Goal: Task Accomplishment & Management: Use online tool/utility

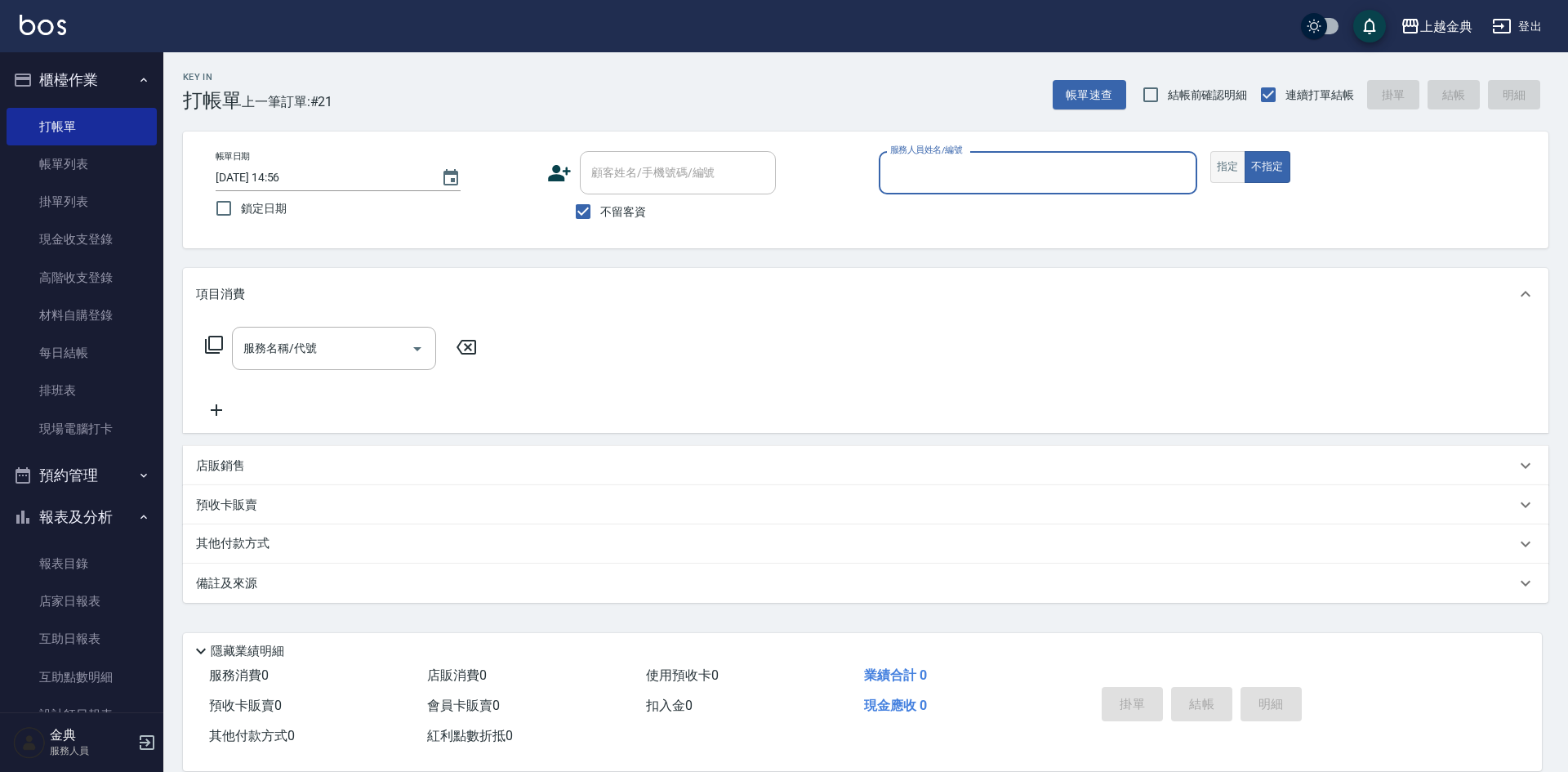
click at [1230, 169] on button "指定" at bounding box center [1227, 167] width 35 height 32
drag, startPoint x: 1142, startPoint y: 174, endPoint x: 1129, endPoint y: 185, distance: 17.0
click at [1139, 174] on input "服務人員姓名/編號" at bounding box center [1037, 173] width 303 height 29
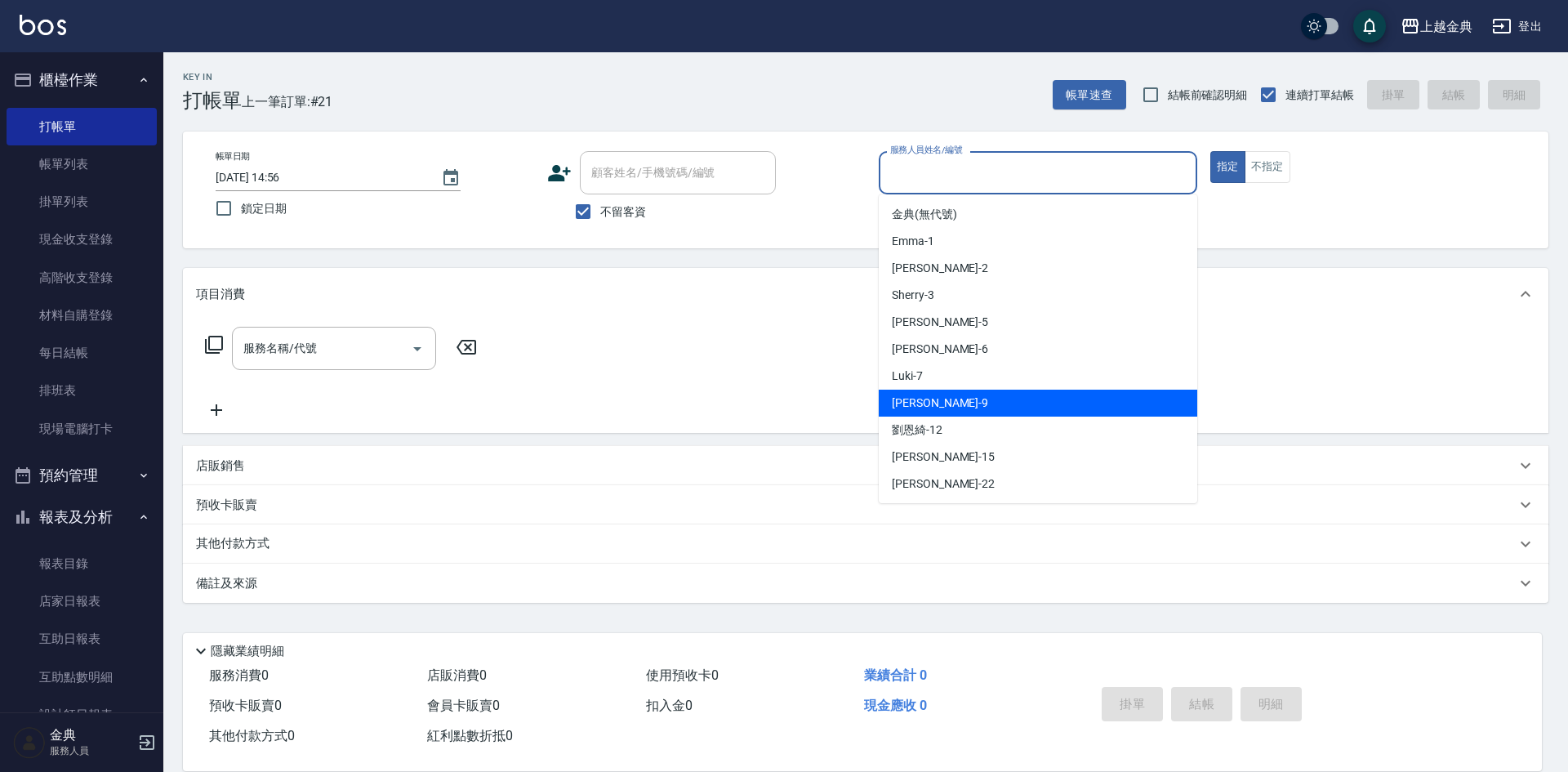
click at [1015, 395] on div "[PERSON_NAME] -9" at bounding box center [1037, 403] width 318 height 27
type input "[PERSON_NAME]-9"
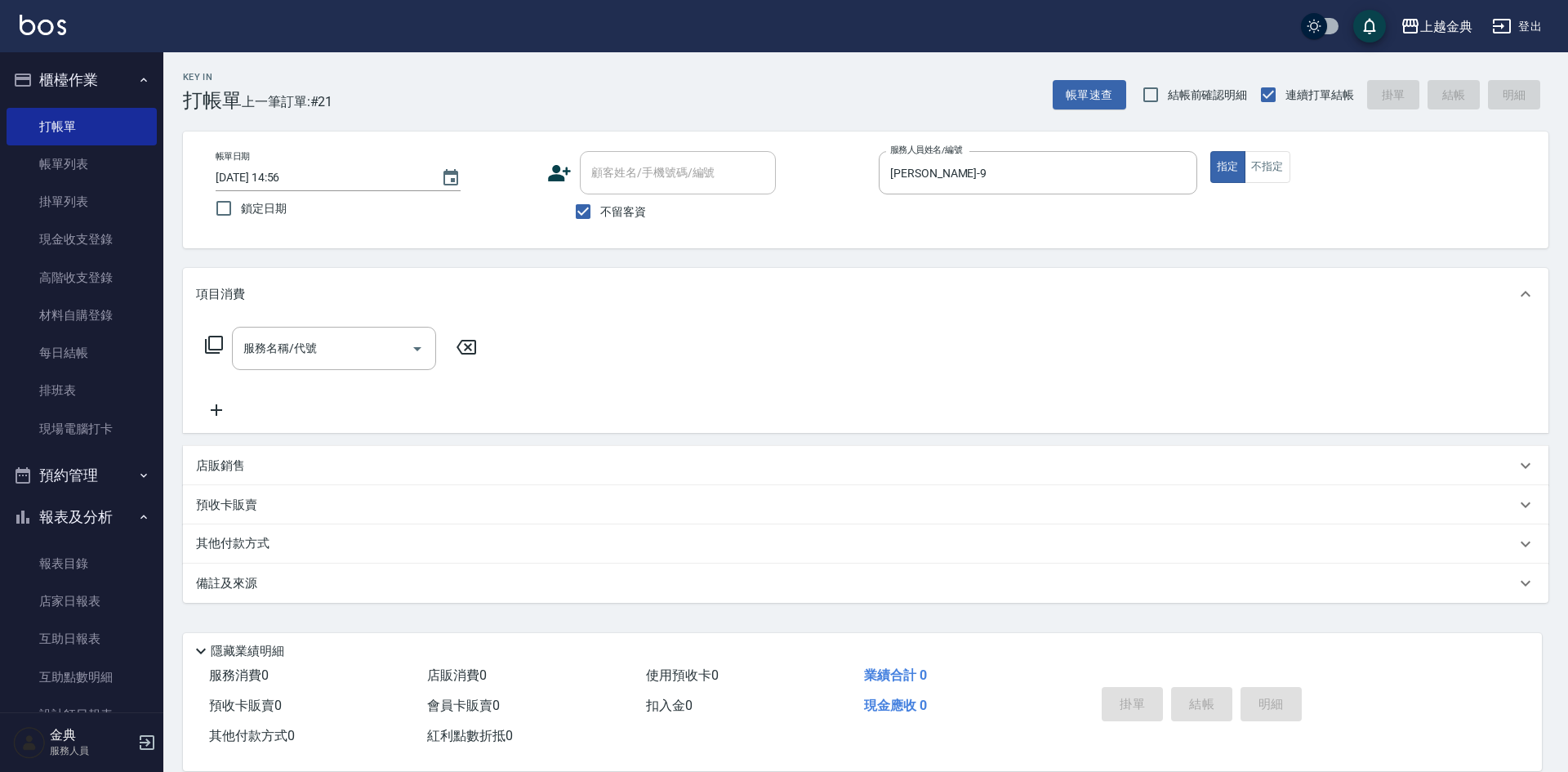
click at [208, 343] on icon at bounding box center [214, 344] width 18 height 18
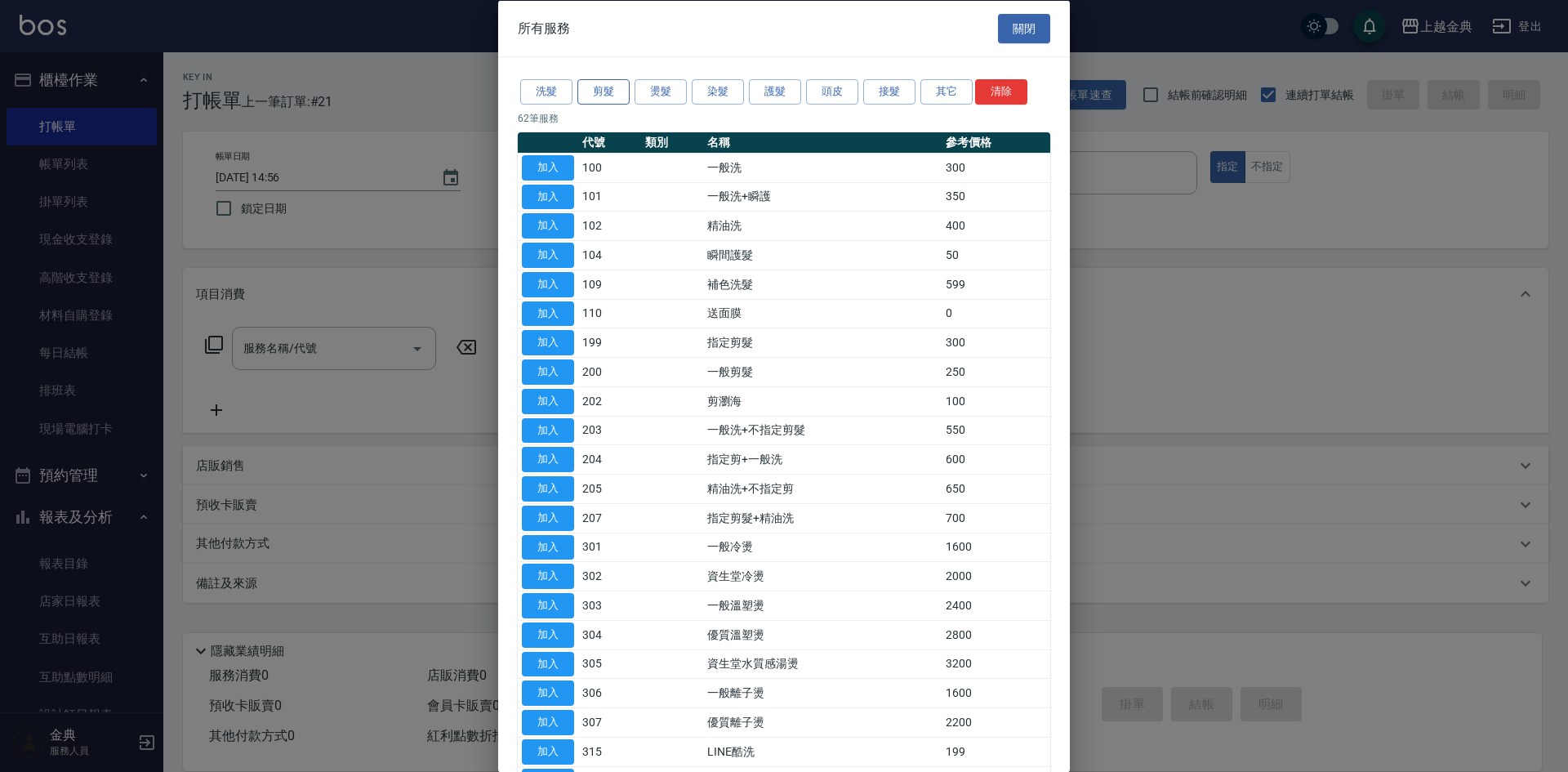
click at [607, 85] on button "剪髮" at bounding box center [603, 92] width 53 height 26
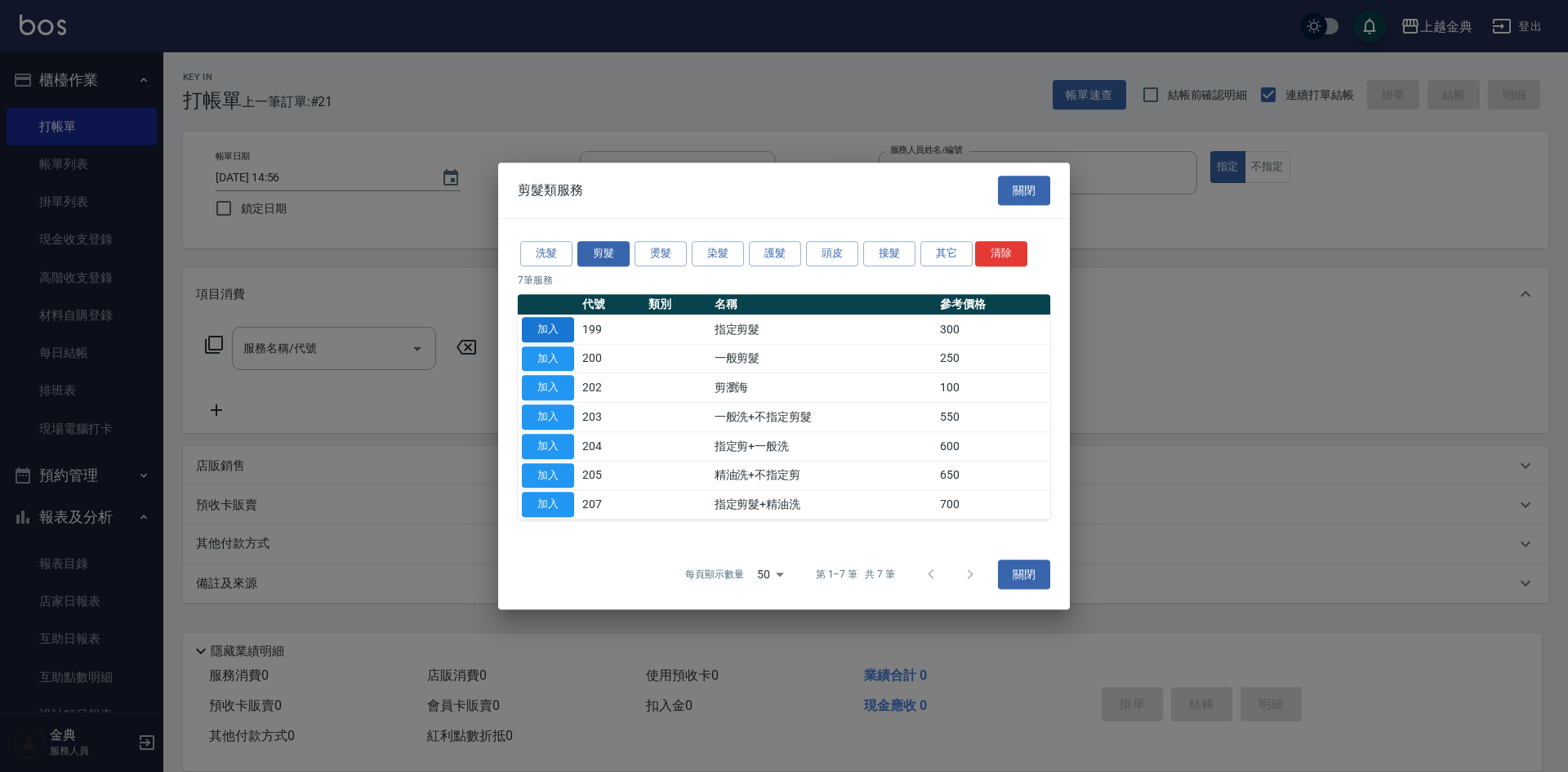
click at [562, 327] on button "加入" at bounding box center [547, 329] width 53 height 26
type input "指定剪髮(199)"
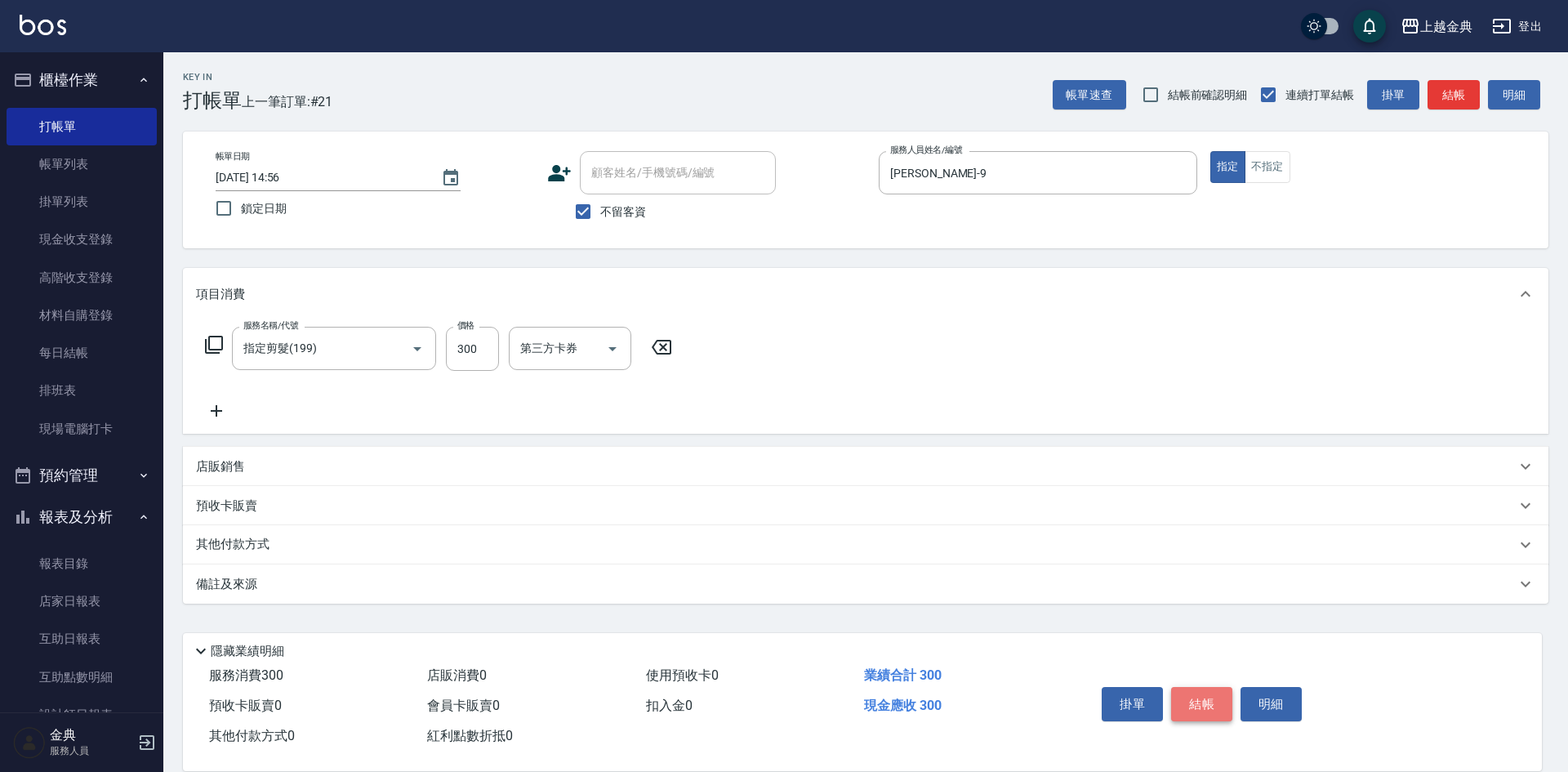
click at [1200, 701] on button "結帳" at bounding box center [1202, 704] width 61 height 35
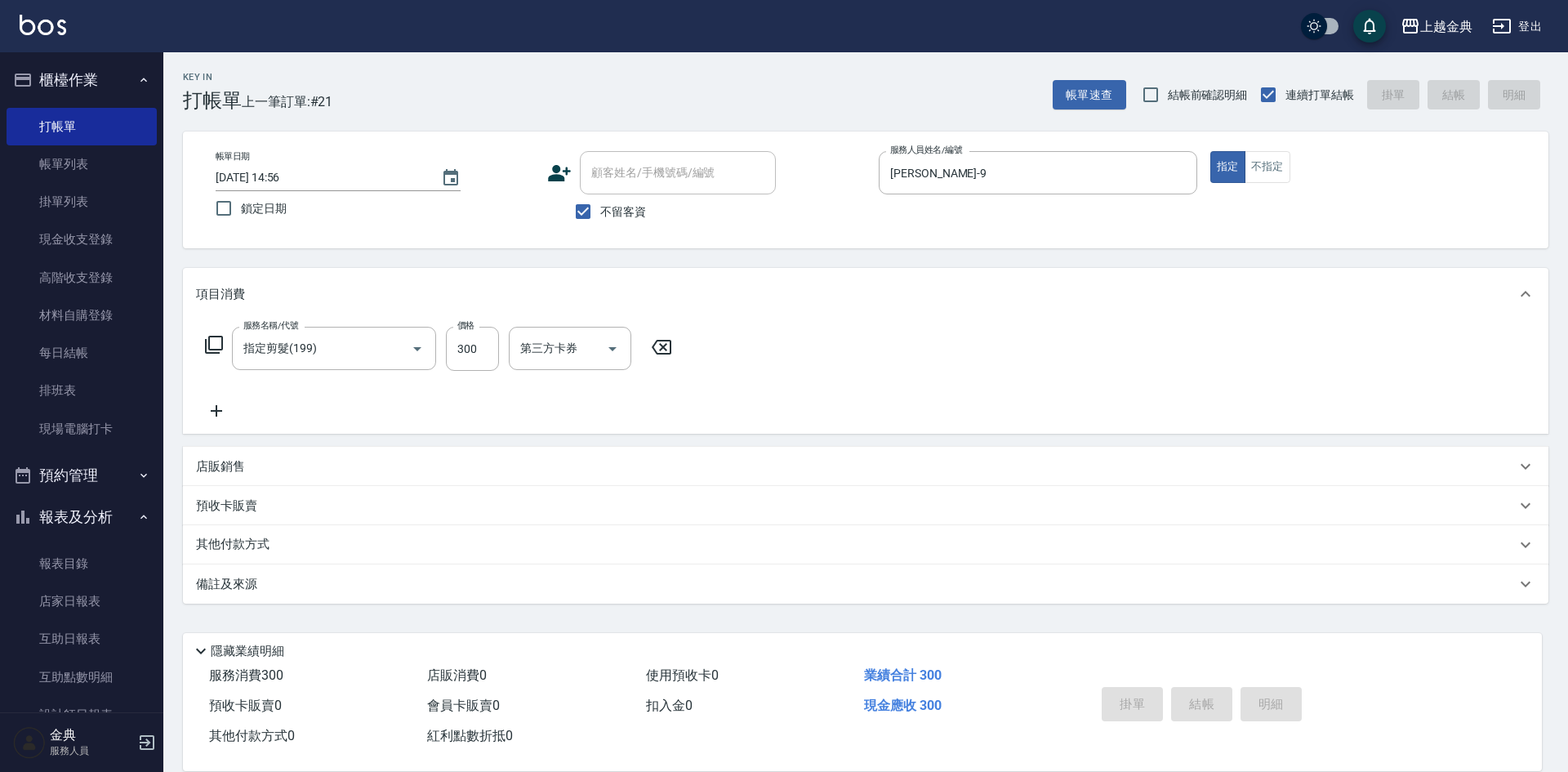
type input "[DATE] 16:00"
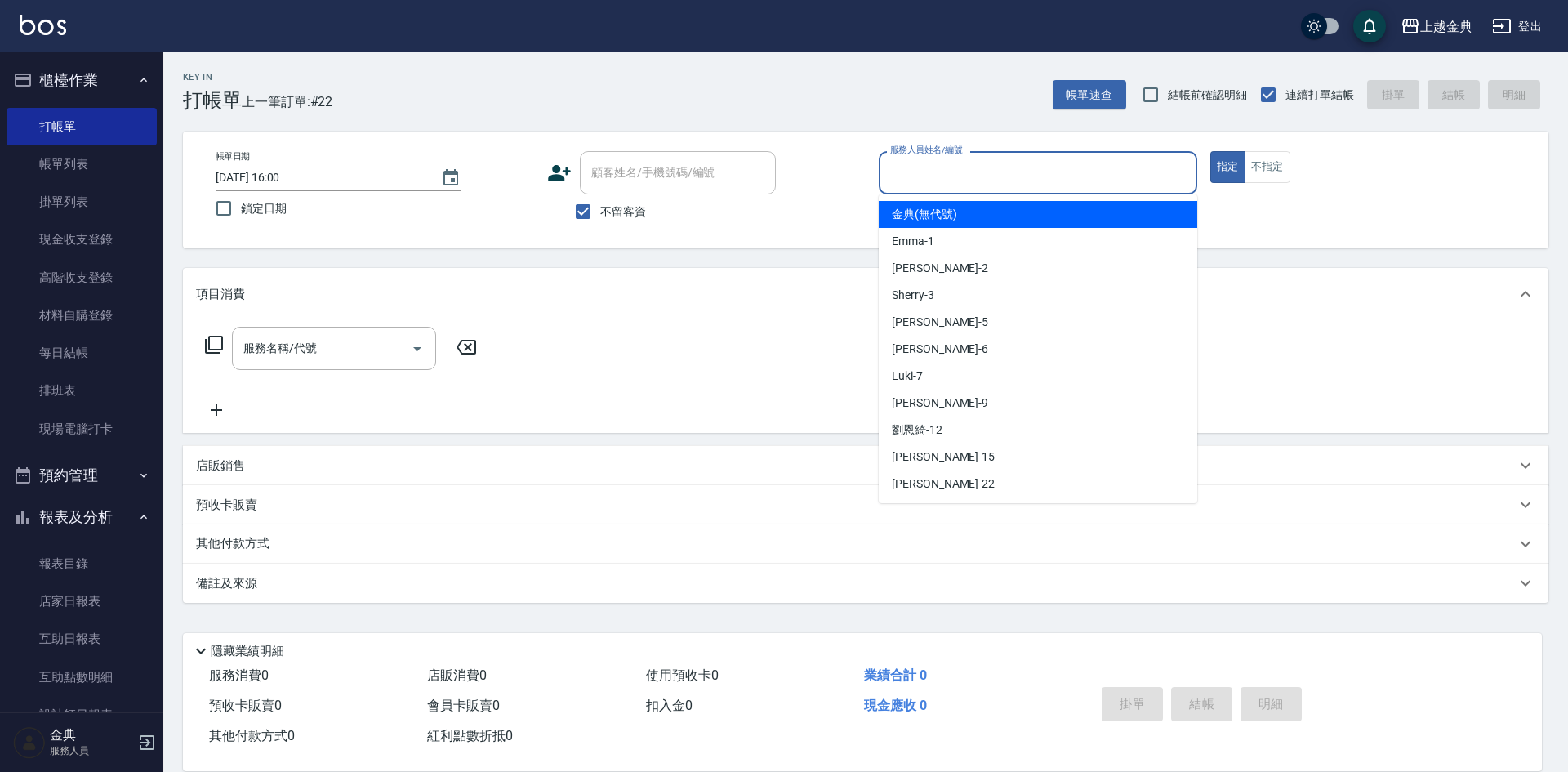
click at [1124, 182] on input "服務人員姓名/編號" at bounding box center [1037, 173] width 303 height 29
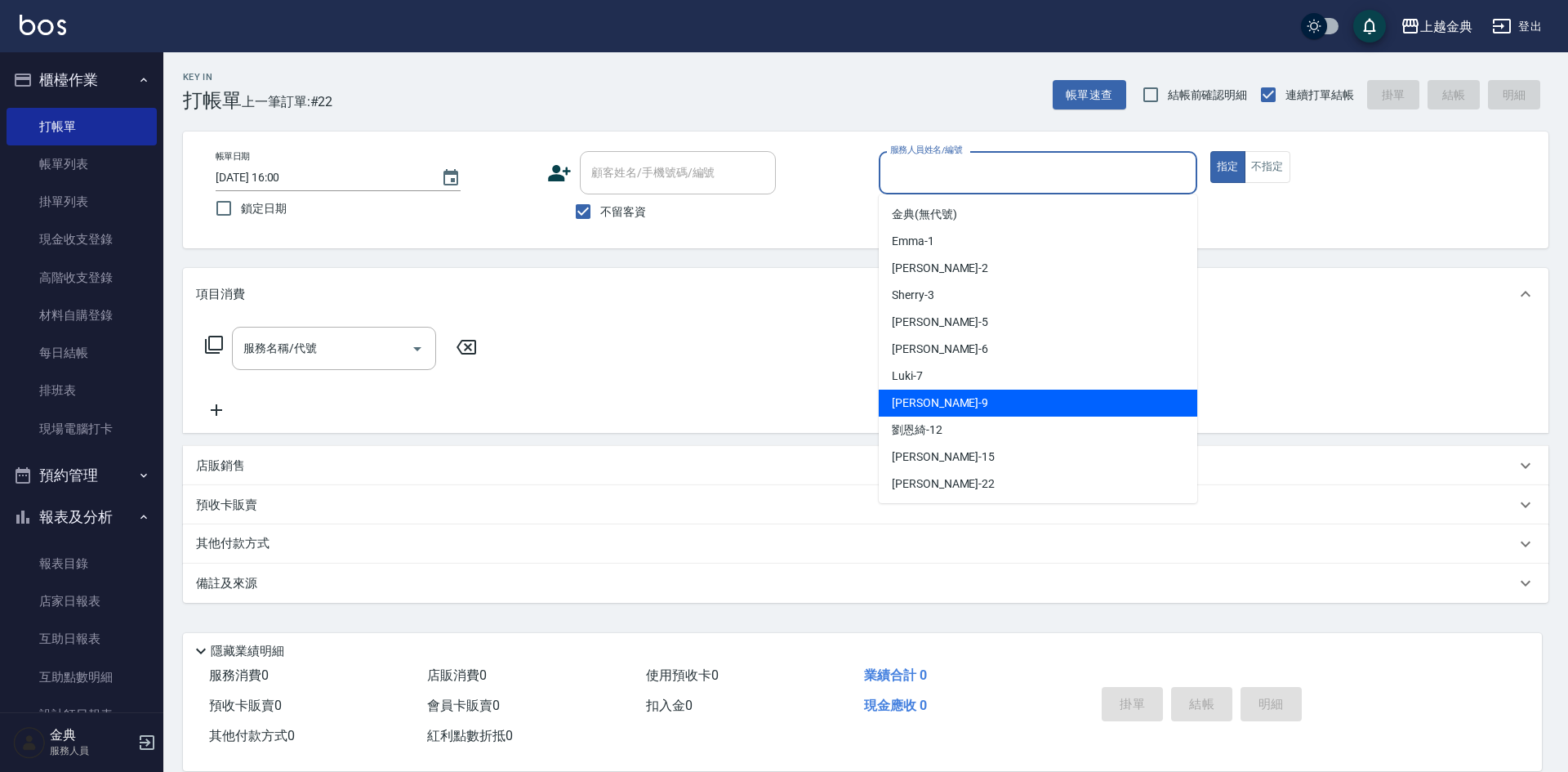
drag, startPoint x: 1069, startPoint y: 406, endPoint x: 377, endPoint y: 401, distance: 692.0
click at [1057, 397] on div "[PERSON_NAME] -9" at bounding box center [1037, 403] width 318 height 27
type input "[PERSON_NAME]-9"
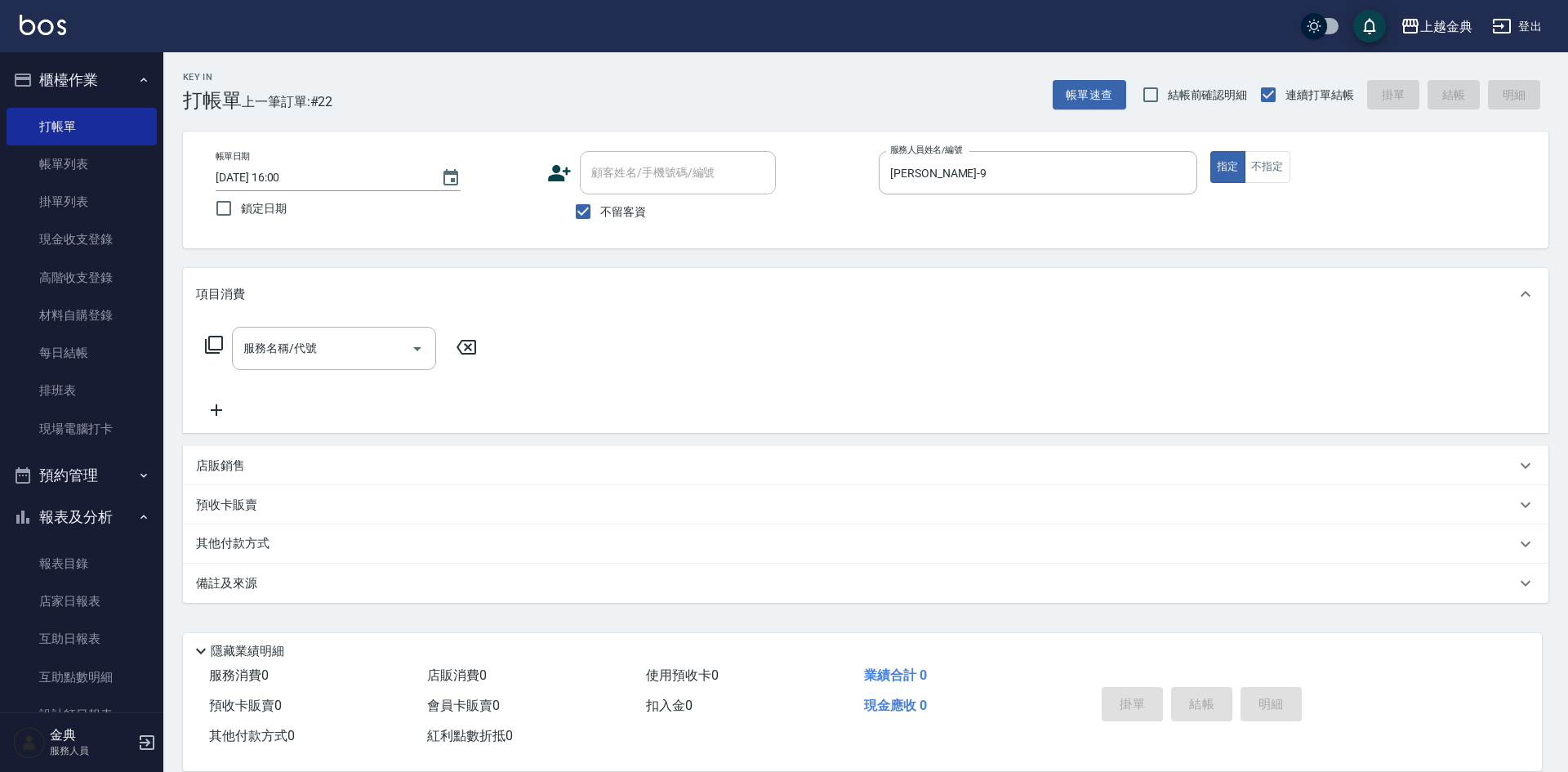
click at [226, 347] on div "服務名稱/代號 服務名稱/代號" at bounding box center [341, 348] width 291 height 44
click at [207, 339] on icon at bounding box center [214, 345] width 20 height 20
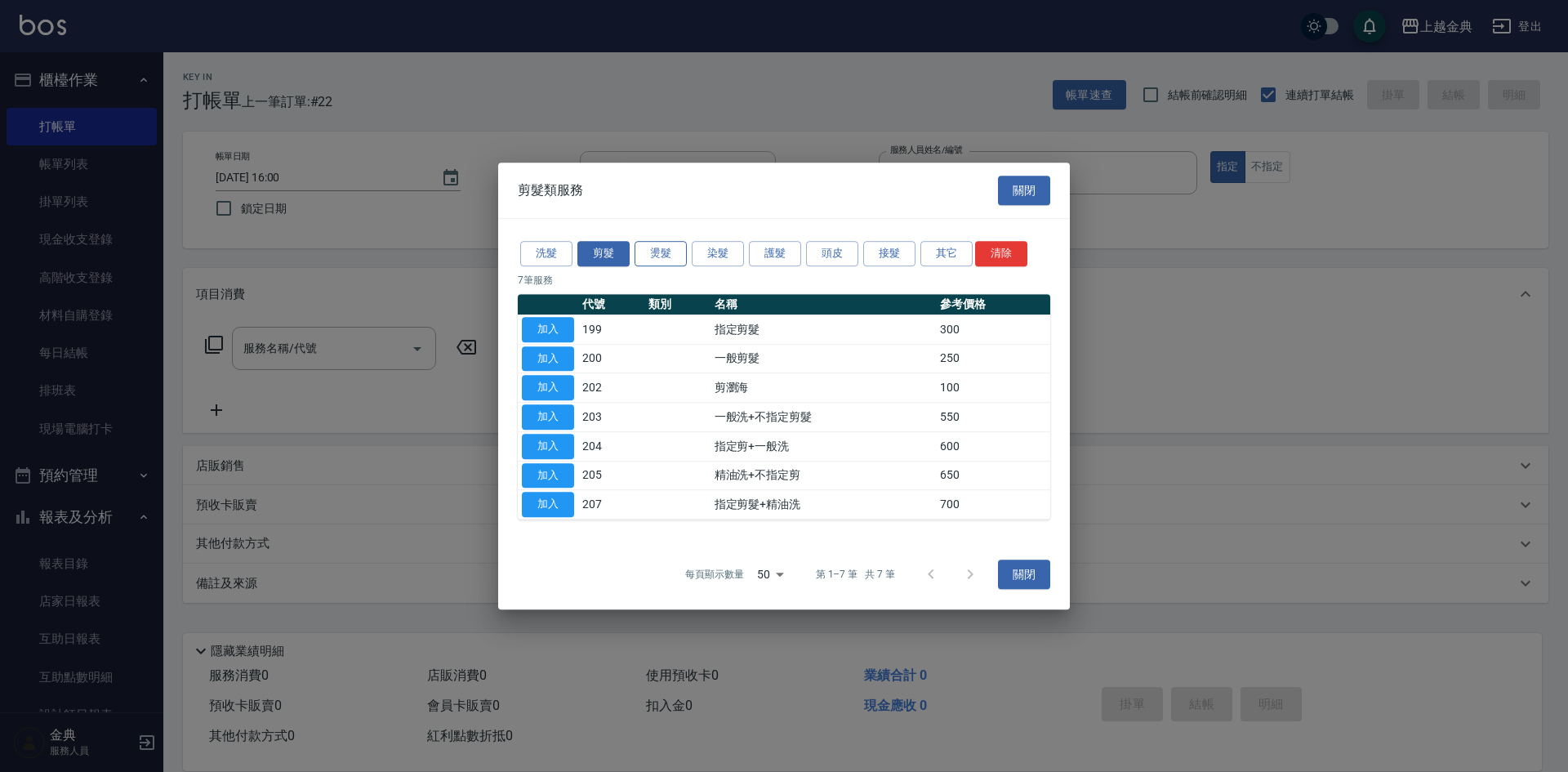
click at [664, 250] on button "燙髮" at bounding box center [661, 254] width 53 height 26
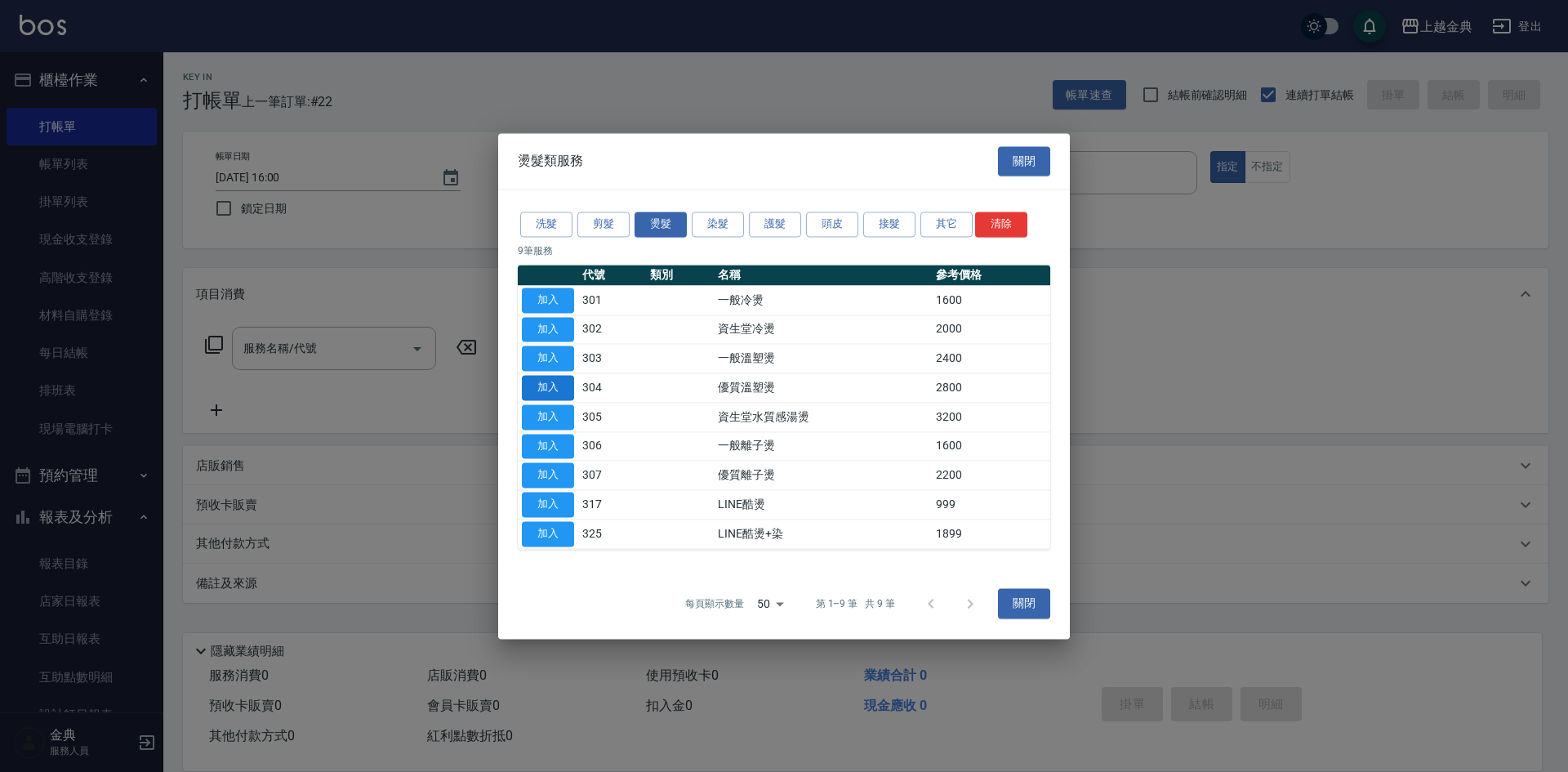
click at [534, 386] on button "加入" at bounding box center [547, 388] width 53 height 26
type input "優質溫塑燙(304)"
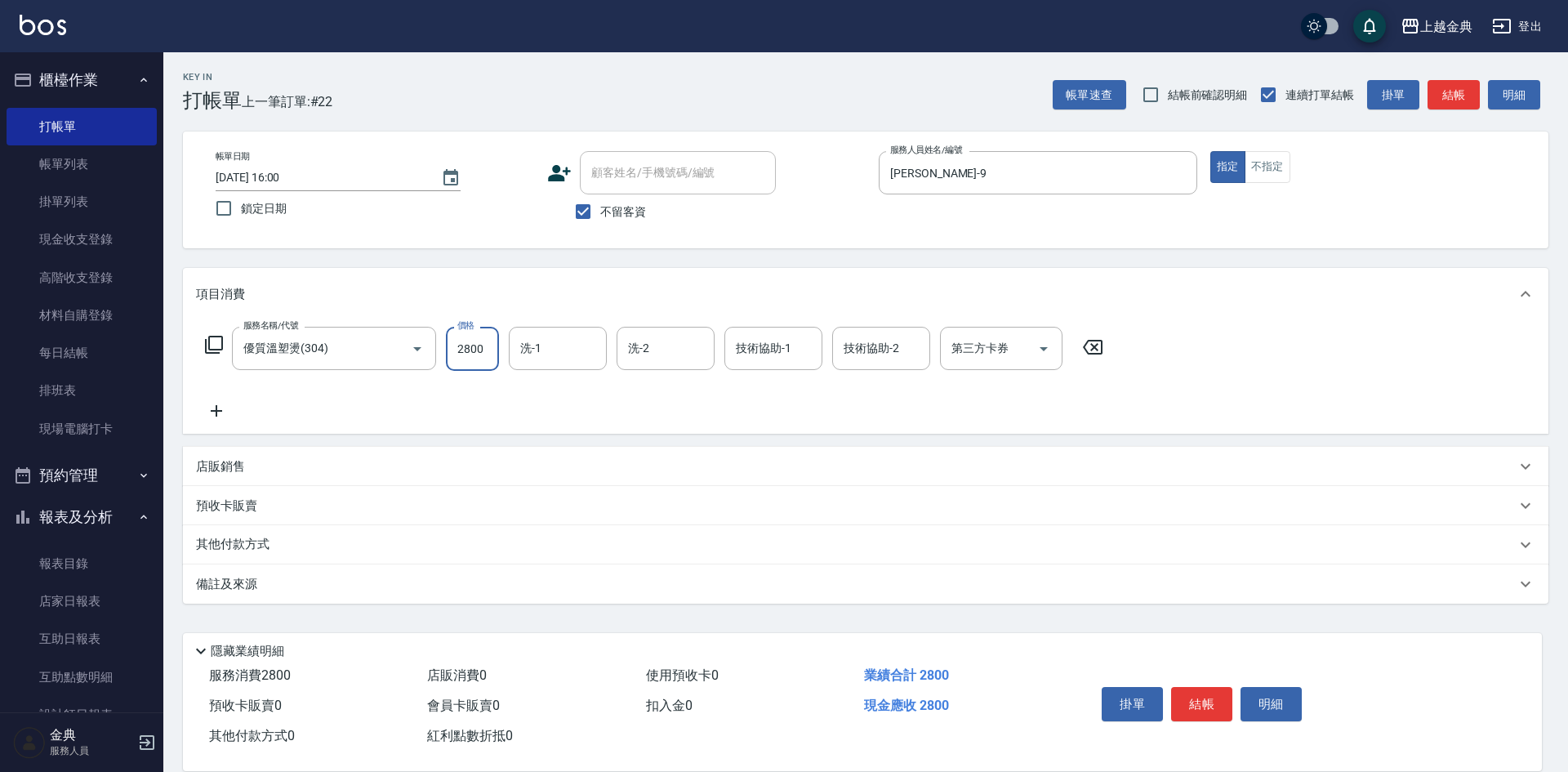
click at [456, 349] on input "2800" at bounding box center [472, 348] width 54 height 44
type input "3499"
click at [238, 527] on div "其他付款方式" at bounding box center [865, 545] width 1365 height 40
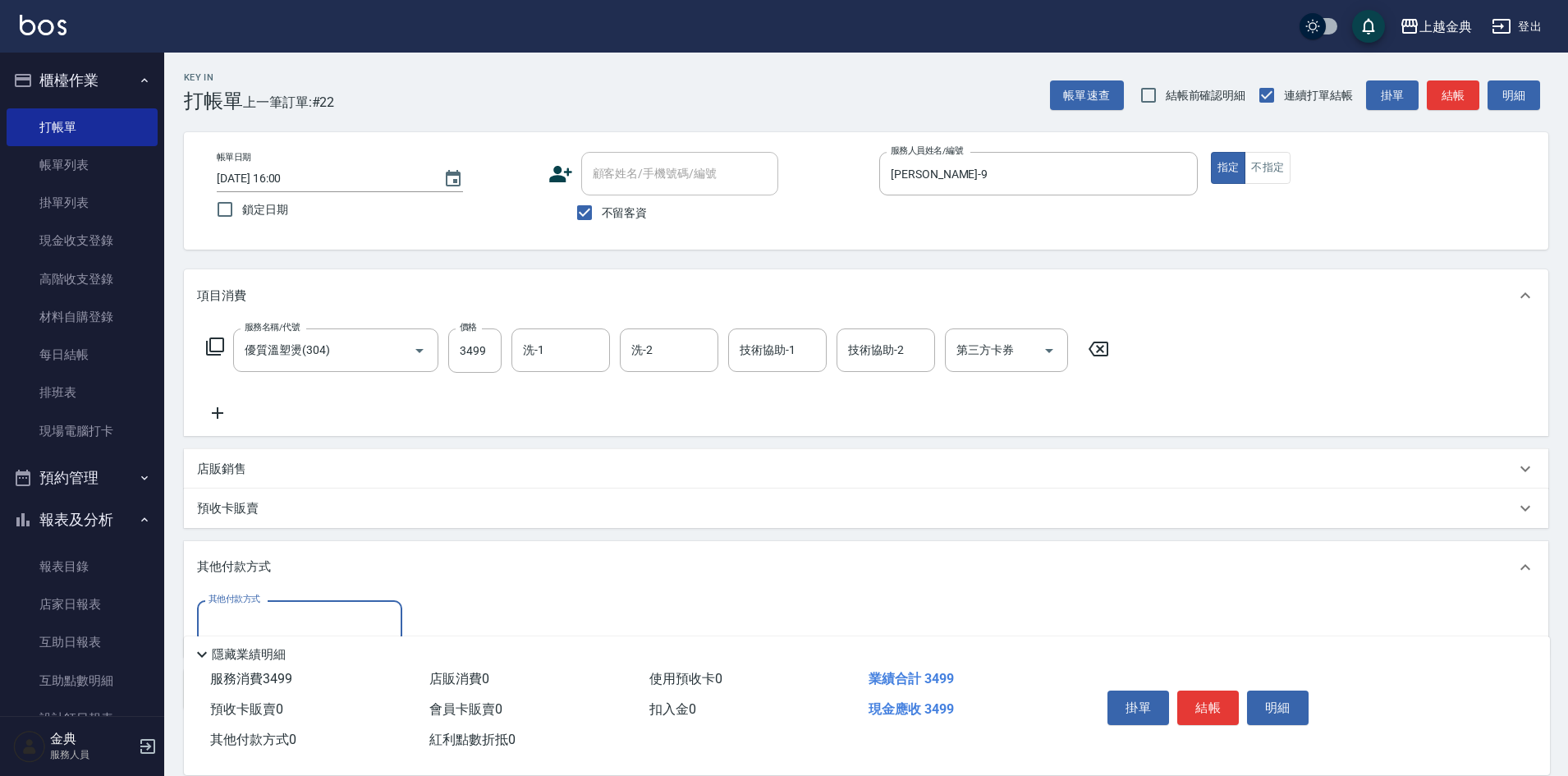
scroll to position [91, 0]
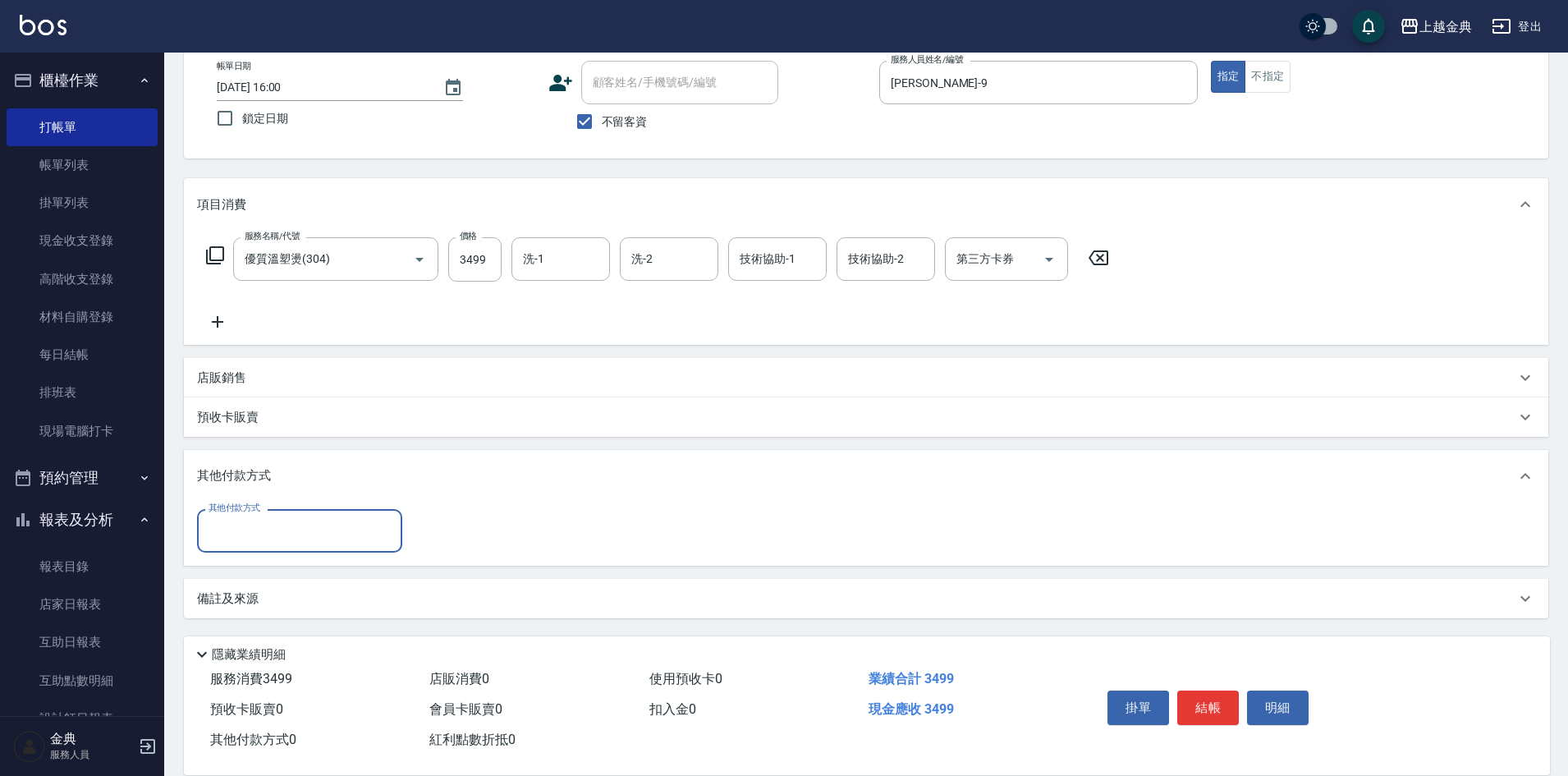
drag, startPoint x: 243, startPoint y: 524, endPoint x: 253, endPoint y: 533, distance: 13.5
click at [245, 527] on input "其他付款方式" at bounding box center [299, 531] width 191 height 29
click at [258, 610] on span "信用卡" at bounding box center [300, 599] width 205 height 27
type input "信用卡"
click at [462, 531] on input "0" at bounding box center [473, 531] width 123 height 44
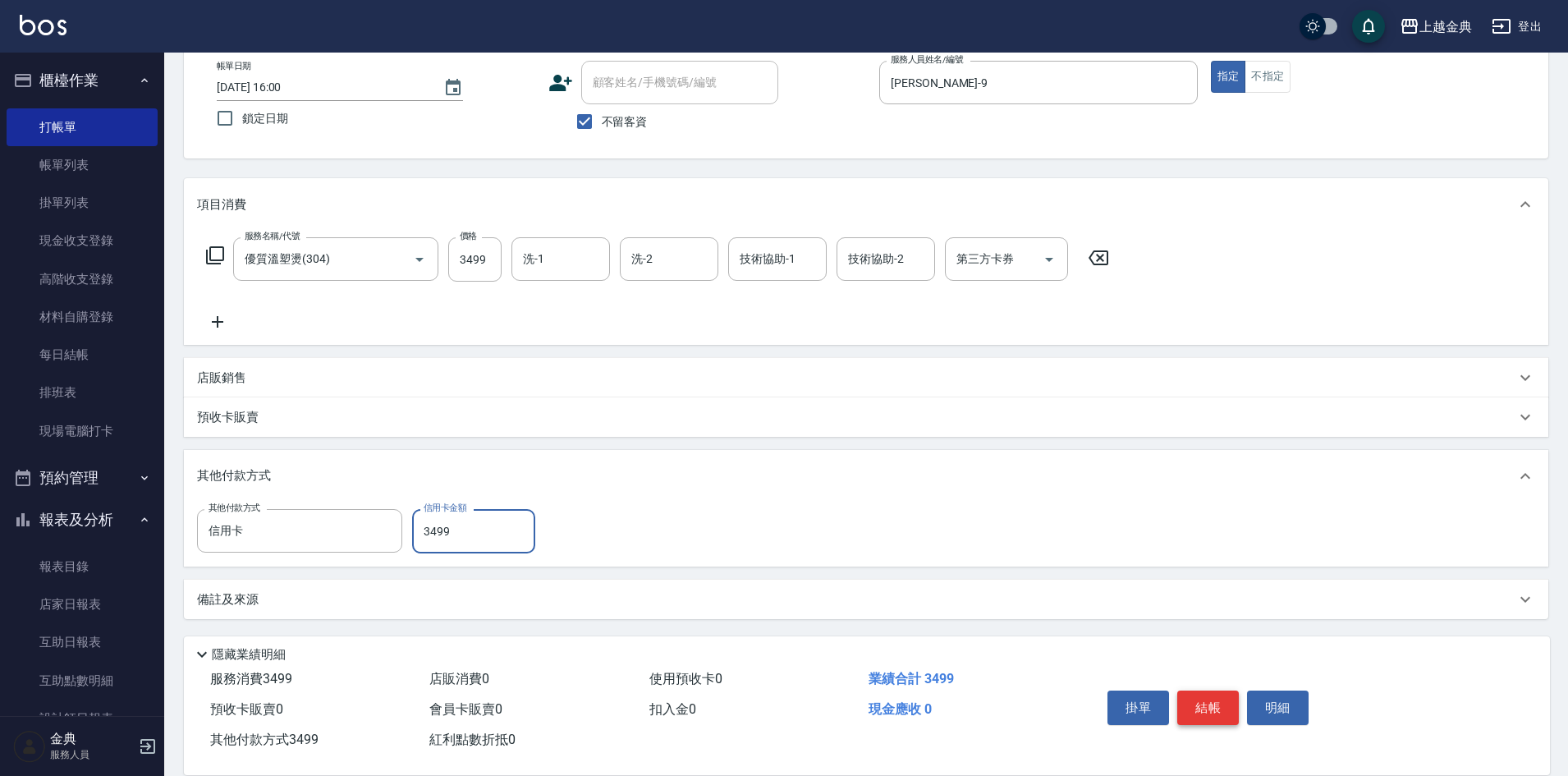
type input "3499"
click at [1205, 697] on button "結帳" at bounding box center [1209, 707] width 62 height 35
type input "[DATE] 16:01"
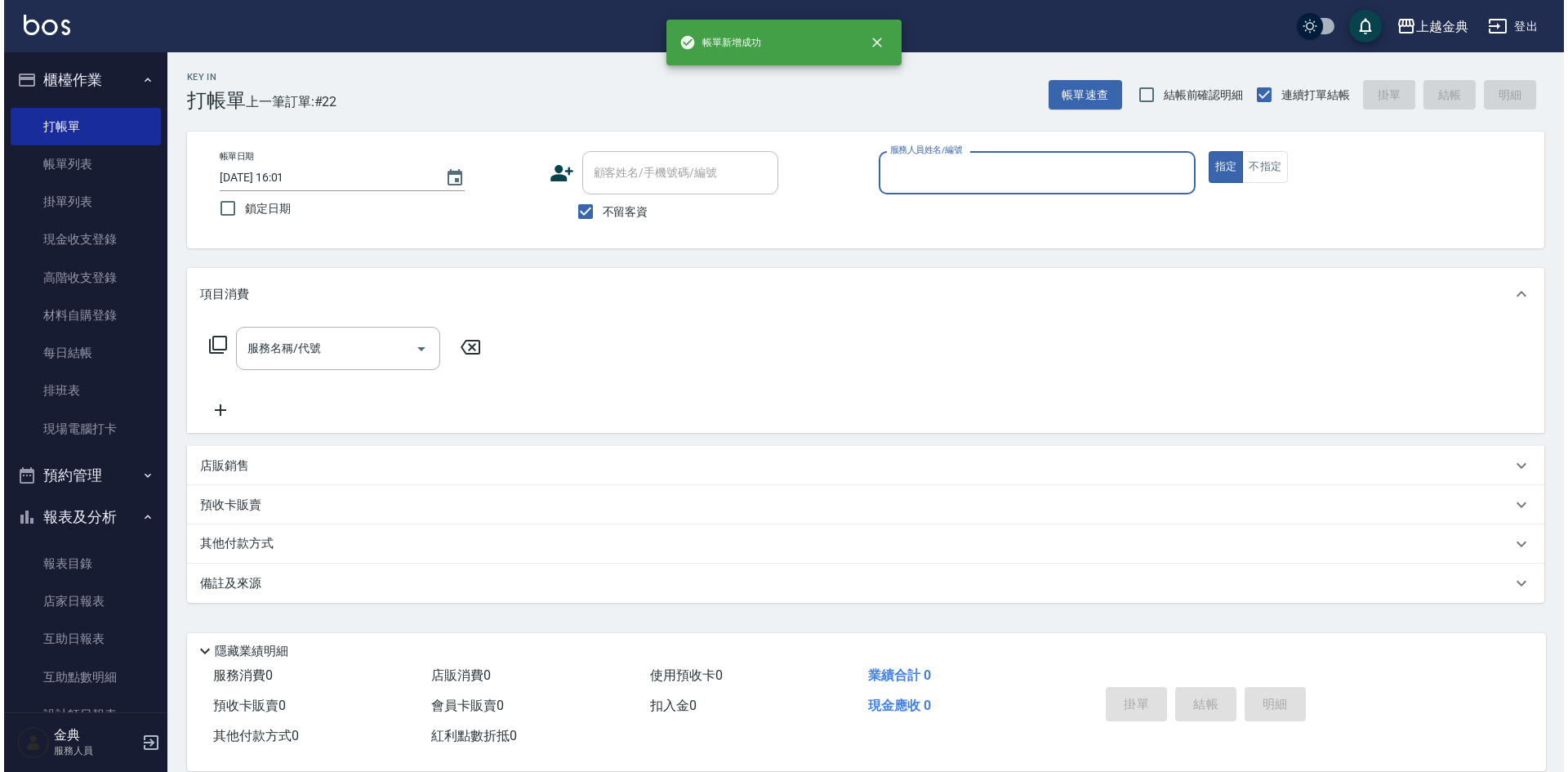
scroll to position [0, 0]
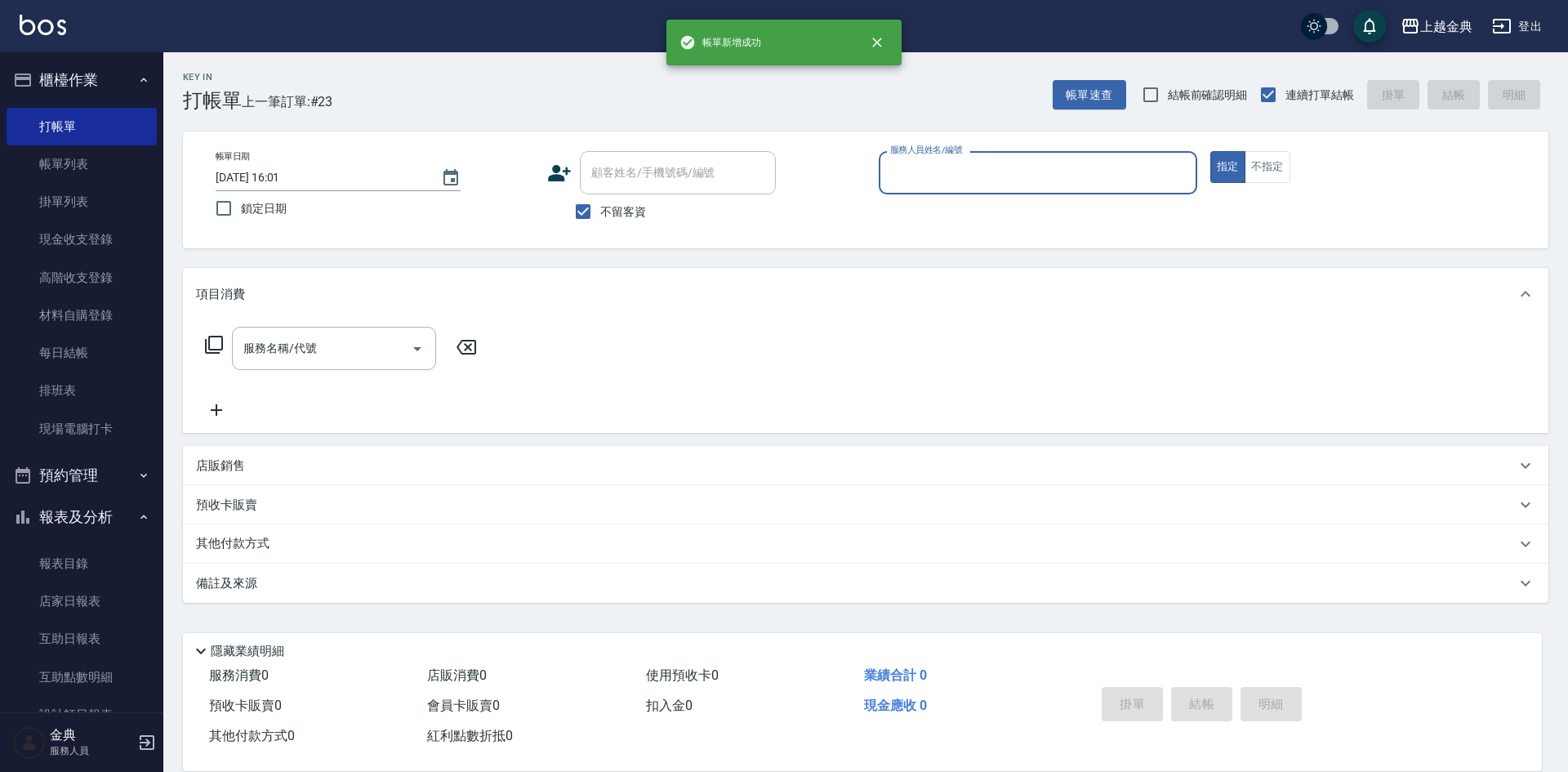
click at [1082, 163] on input "服務人員姓名/編號" at bounding box center [1037, 173] width 303 height 29
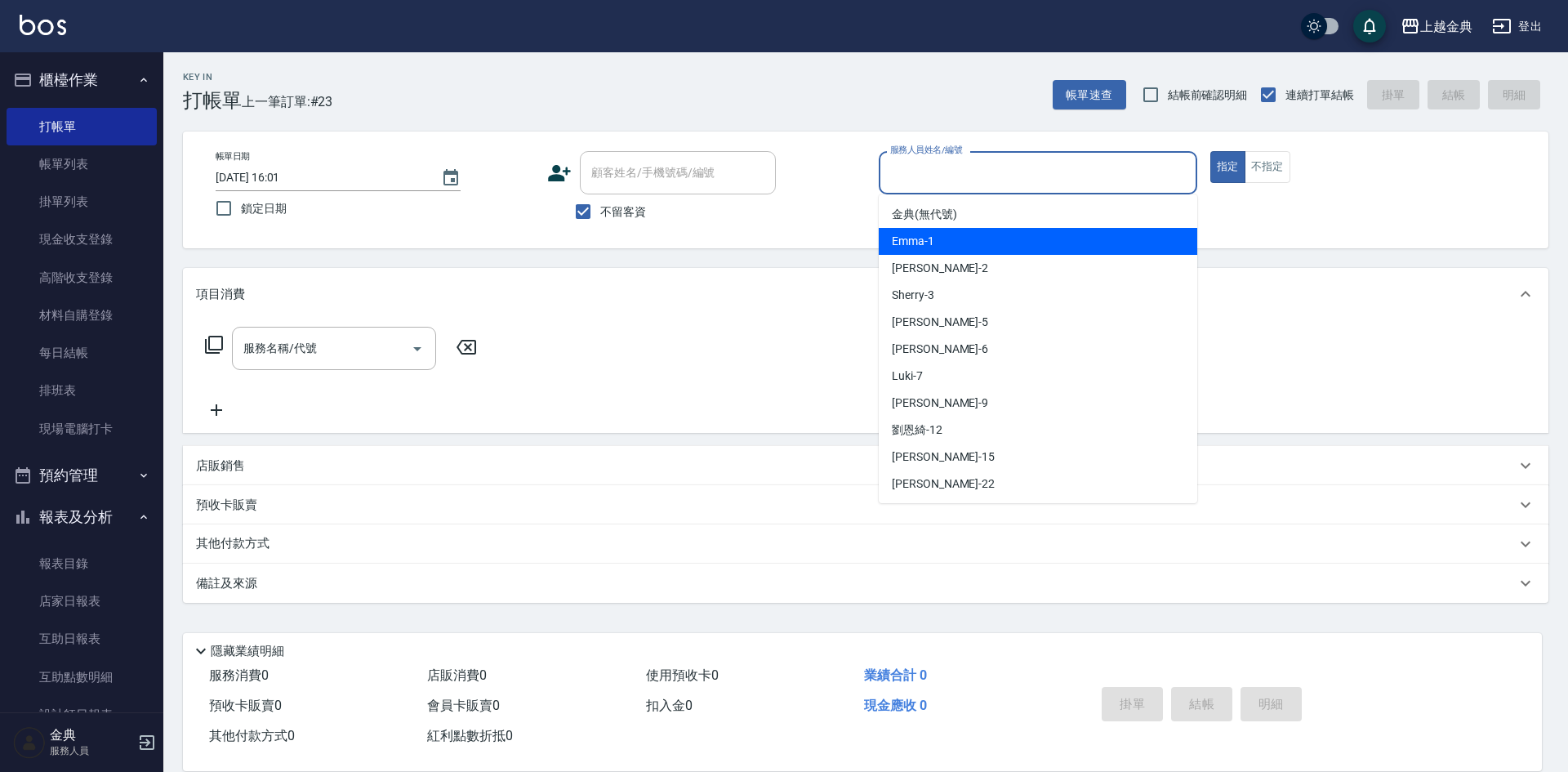
click at [1069, 254] on div "Emma -1" at bounding box center [1037, 241] width 318 height 27
type input "Emma-1"
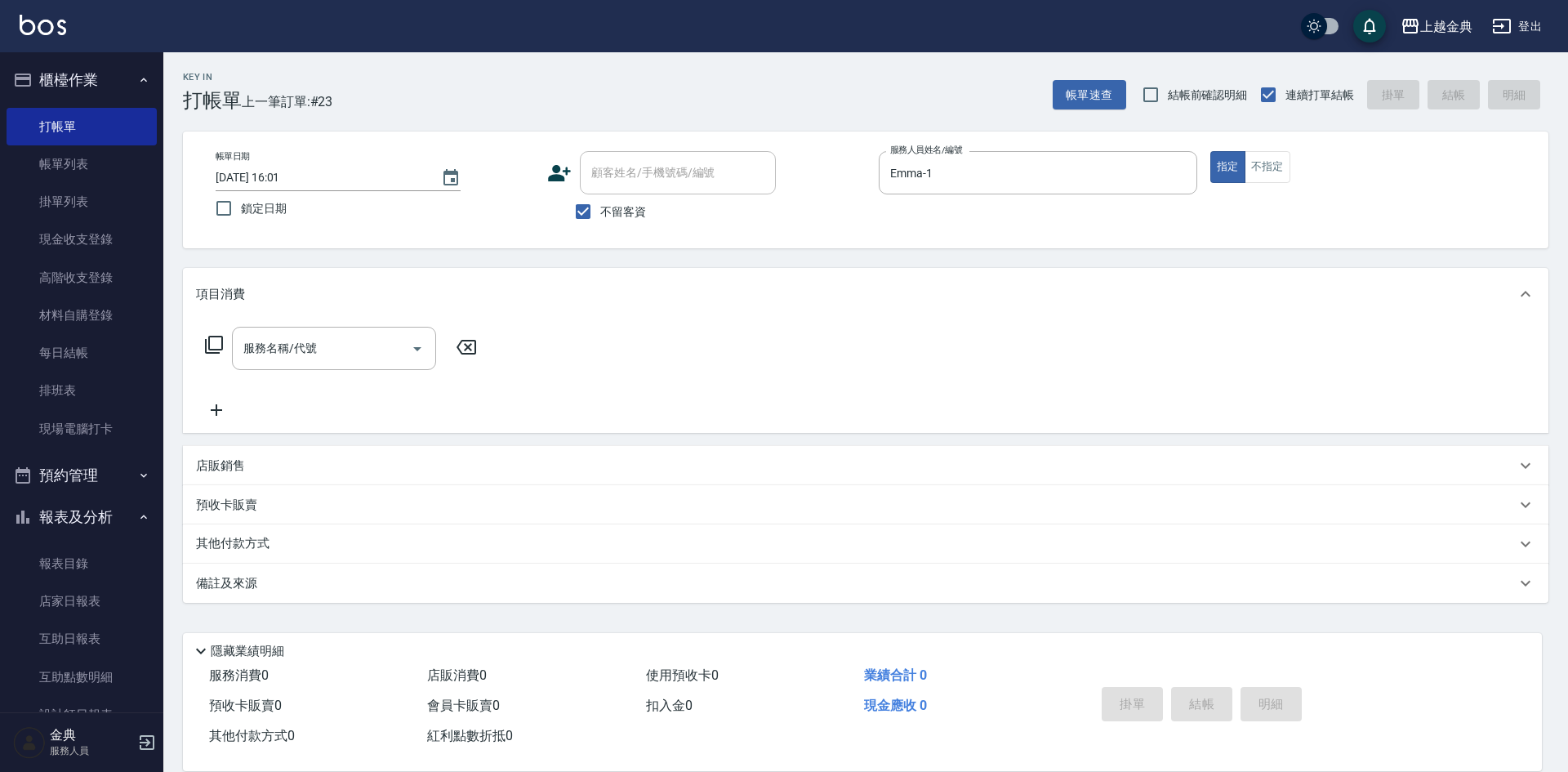
click at [203, 343] on div "服務名稱/代號 服務名稱/代號" at bounding box center [341, 348] width 291 height 44
click at [215, 346] on icon at bounding box center [214, 345] width 20 height 20
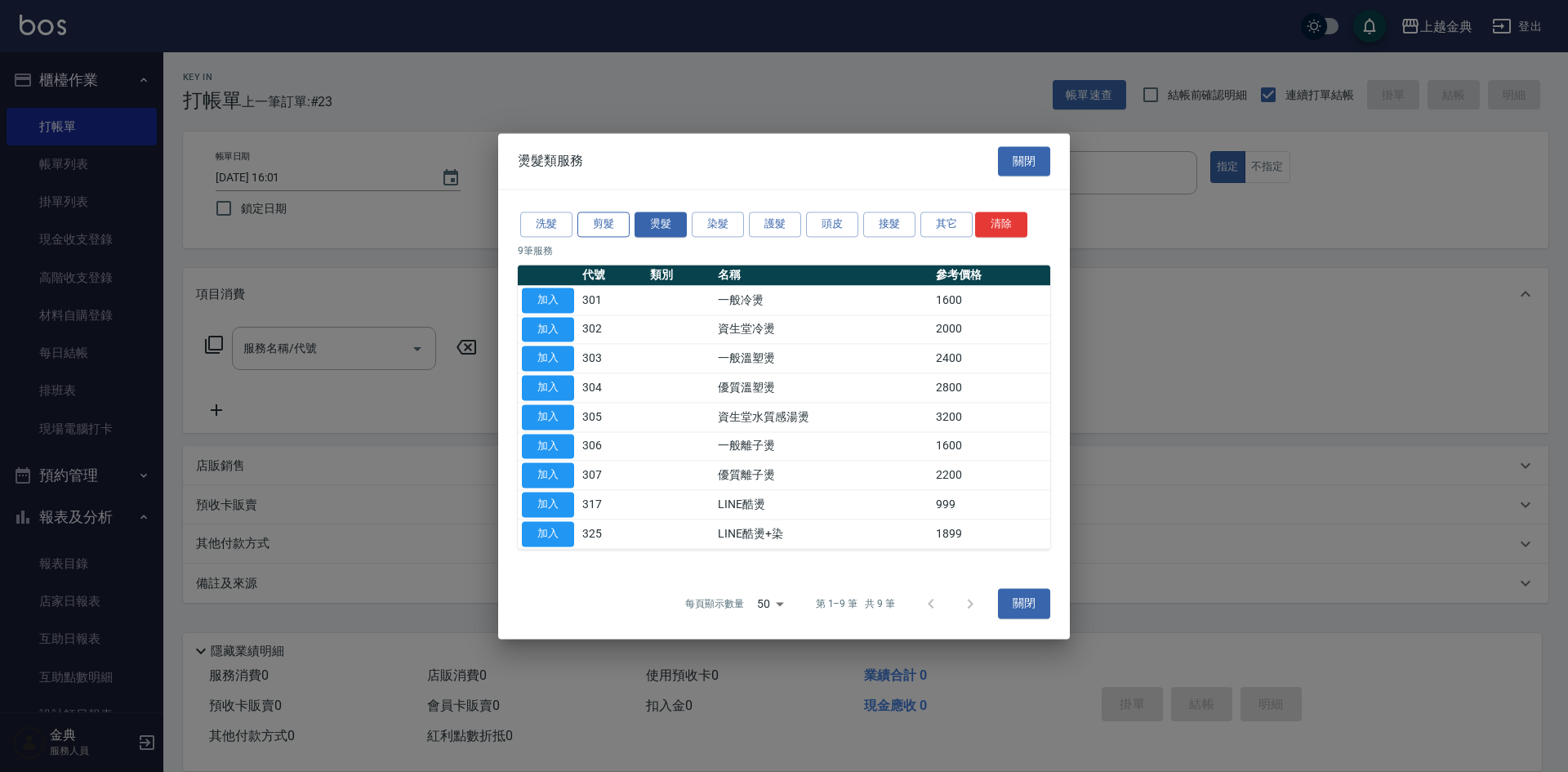
click at [603, 233] on button "剪髮" at bounding box center [603, 224] width 53 height 26
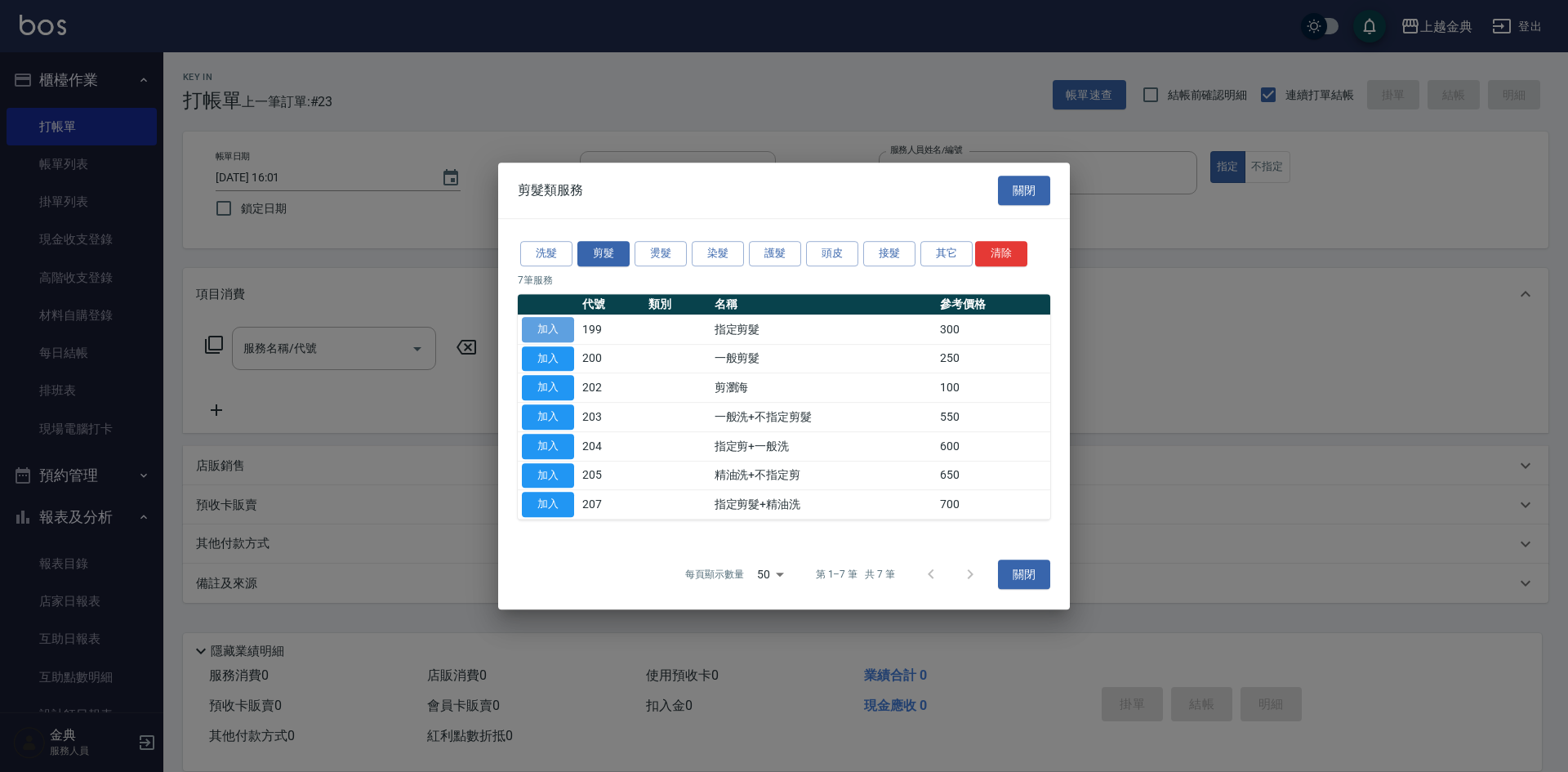
click at [545, 327] on button "加入" at bounding box center [547, 329] width 53 height 26
type input "指定剪髮(199)"
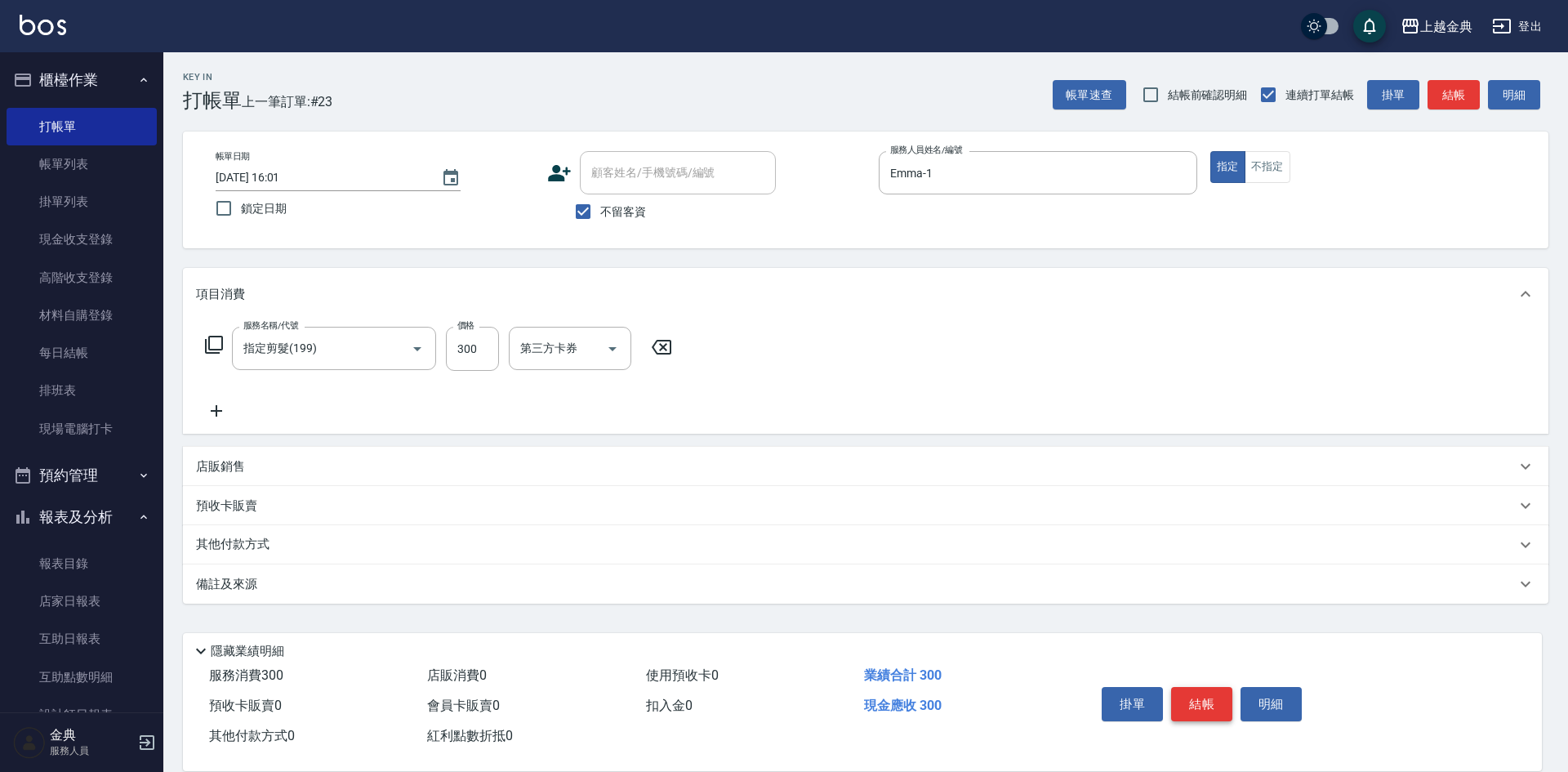
click at [1201, 688] on button "結帳" at bounding box center [1202, 704] width 61 height 35
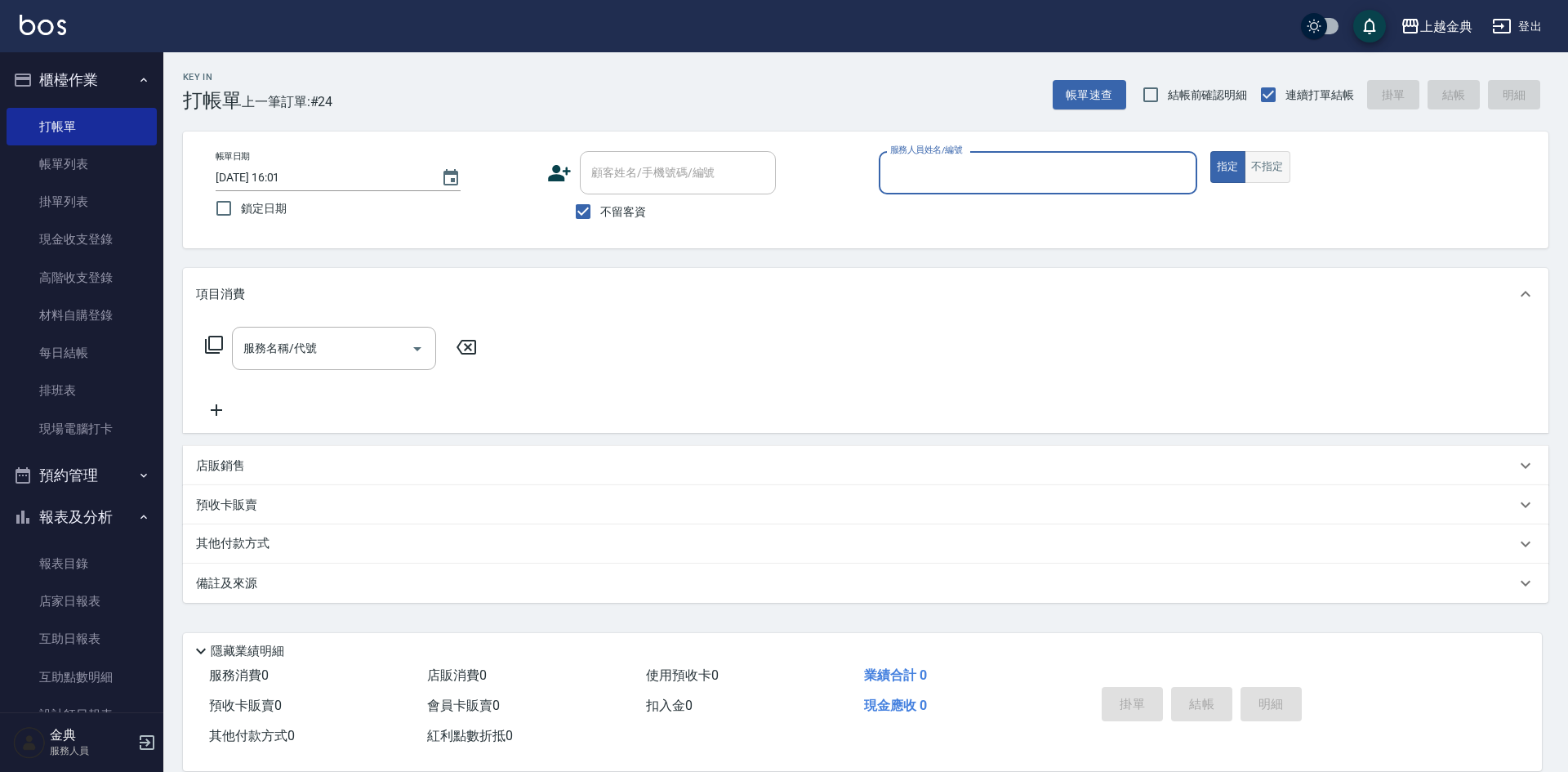
click at [1279, 173] on button "不指定" at bounding box center [1267, 167] width 46 height 32
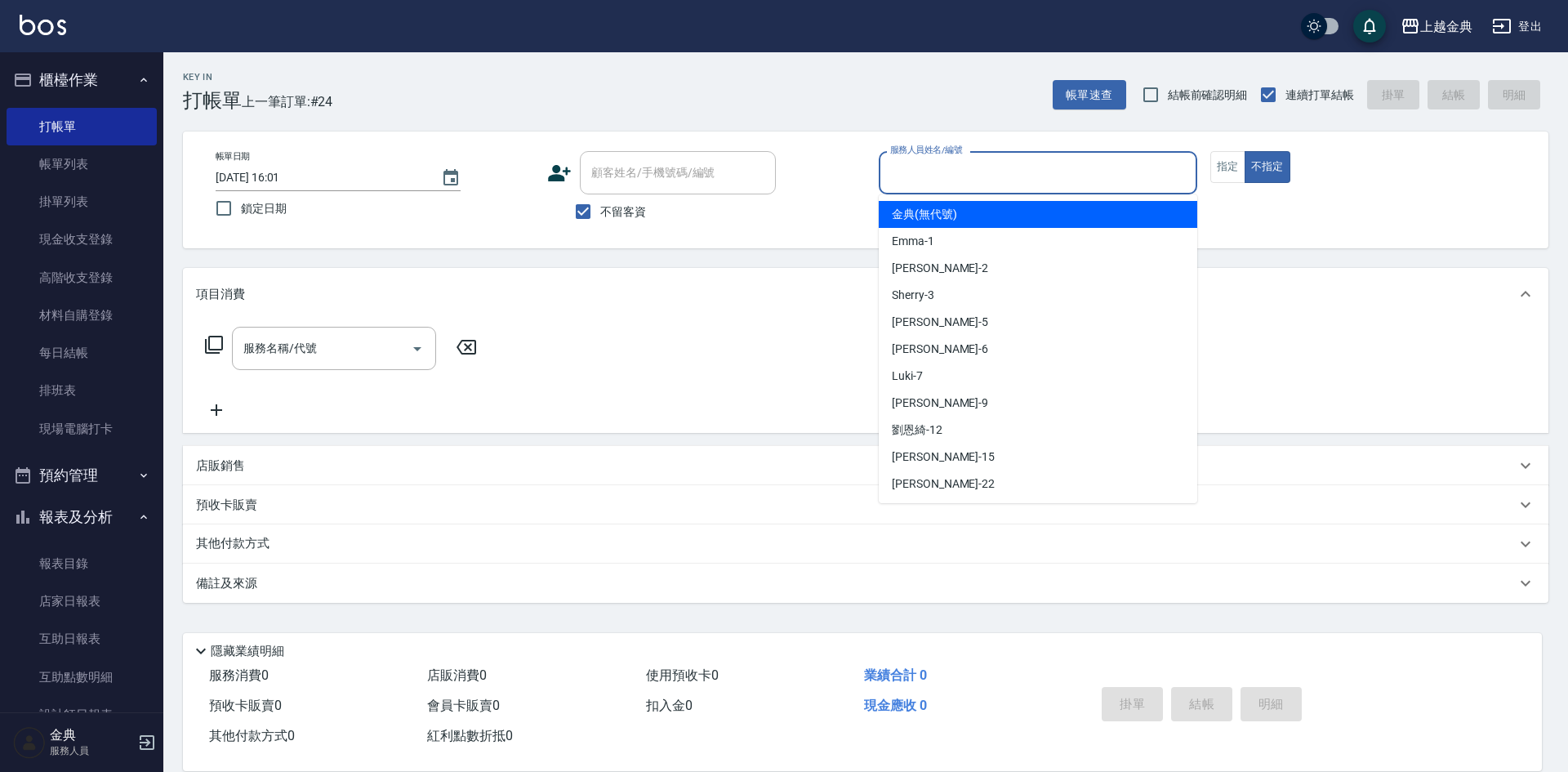
click at [1126, 174] on input "服務人員姓名/編號" at bounding box center [1037, 173] width 303 height 29
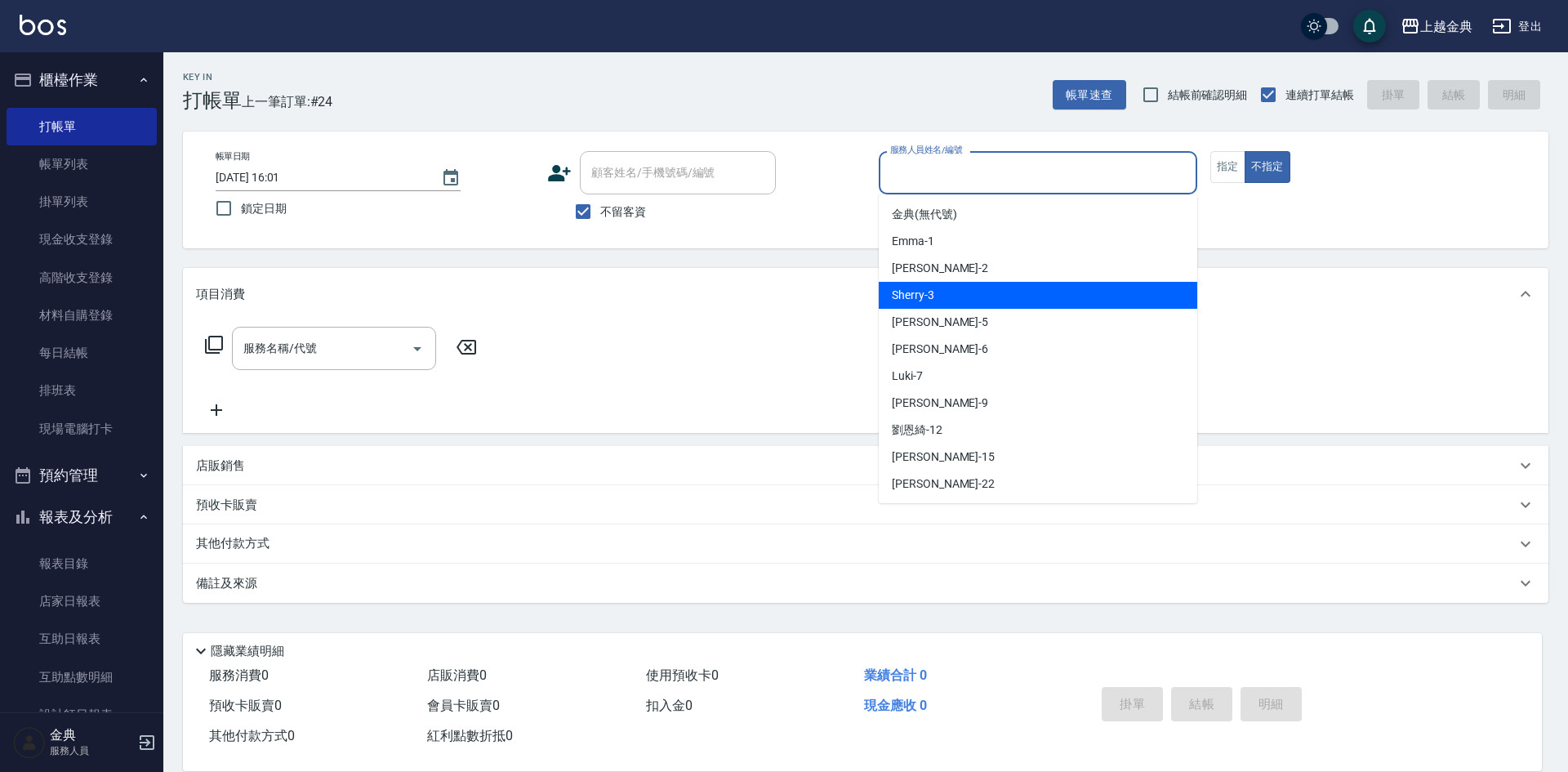
click at [1078, 296] on div "Sherry -3" at bounding box center [1037, 295] width 318 height 27
type input "Sherry-3"
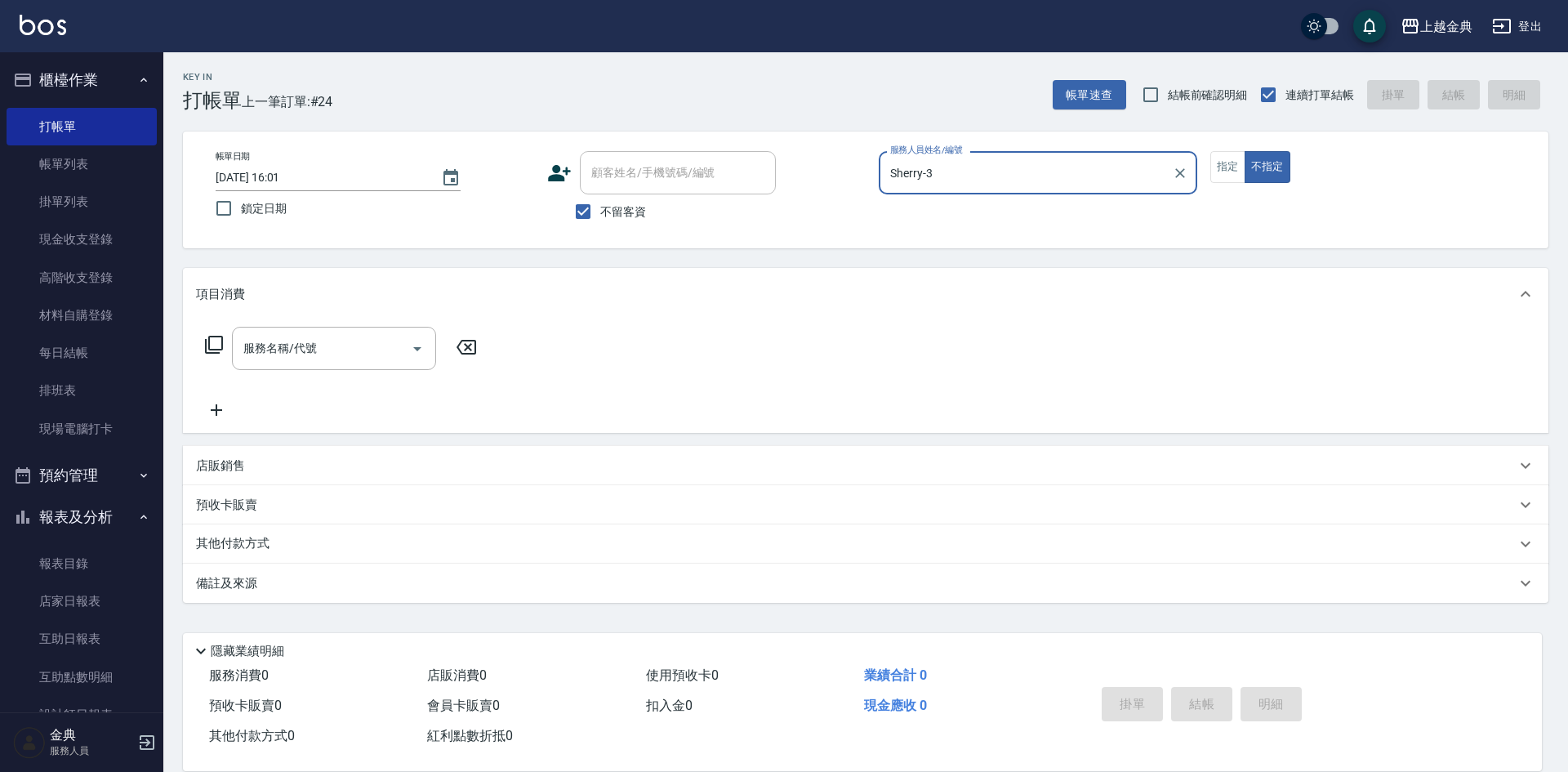
click at [212, 344] on icon at bounding box center [214, 345] width 20 height 20
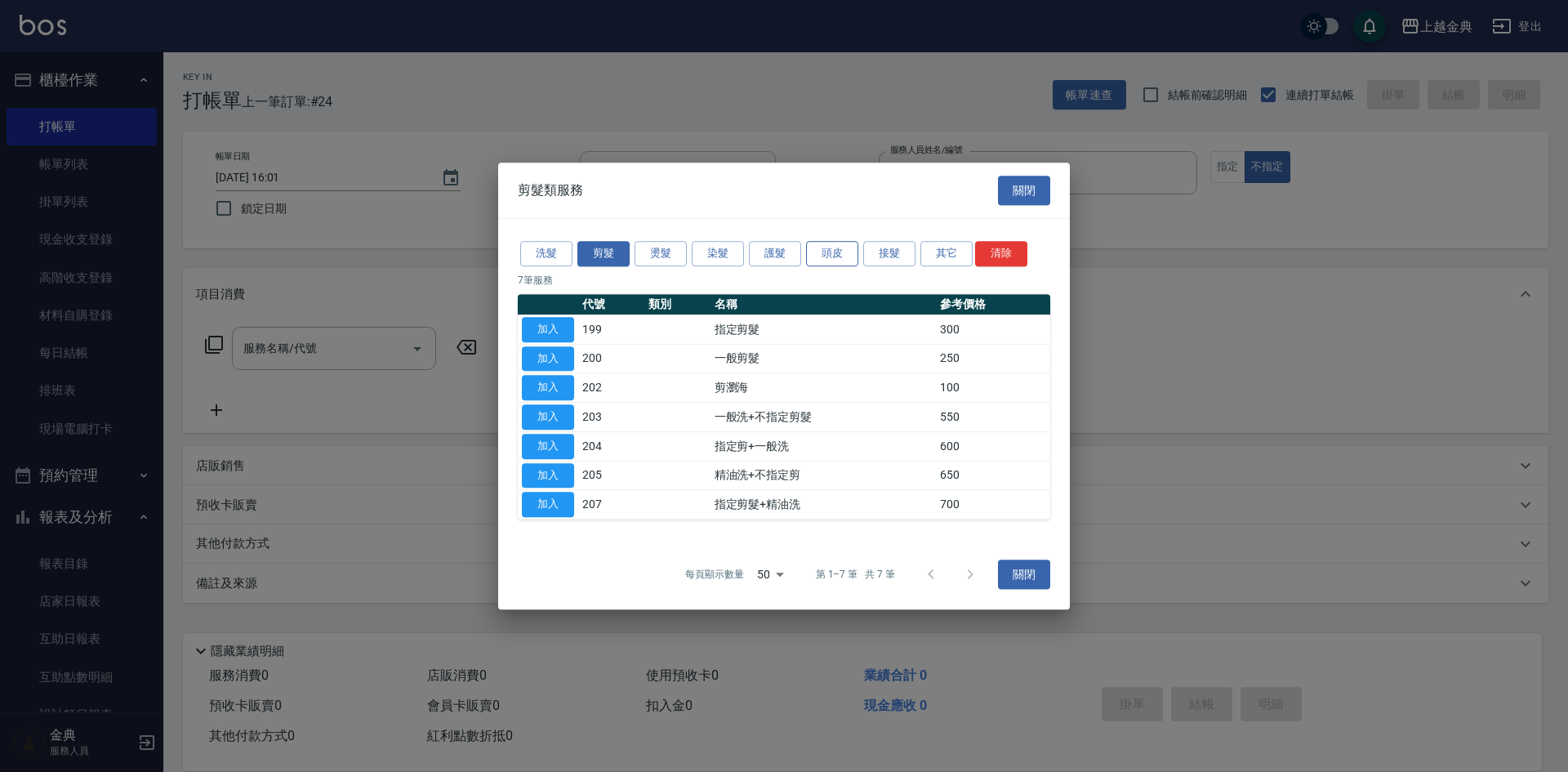
click at [823, 253] on button "頭皮" at bounding box center [832, 254] width 53 height 26
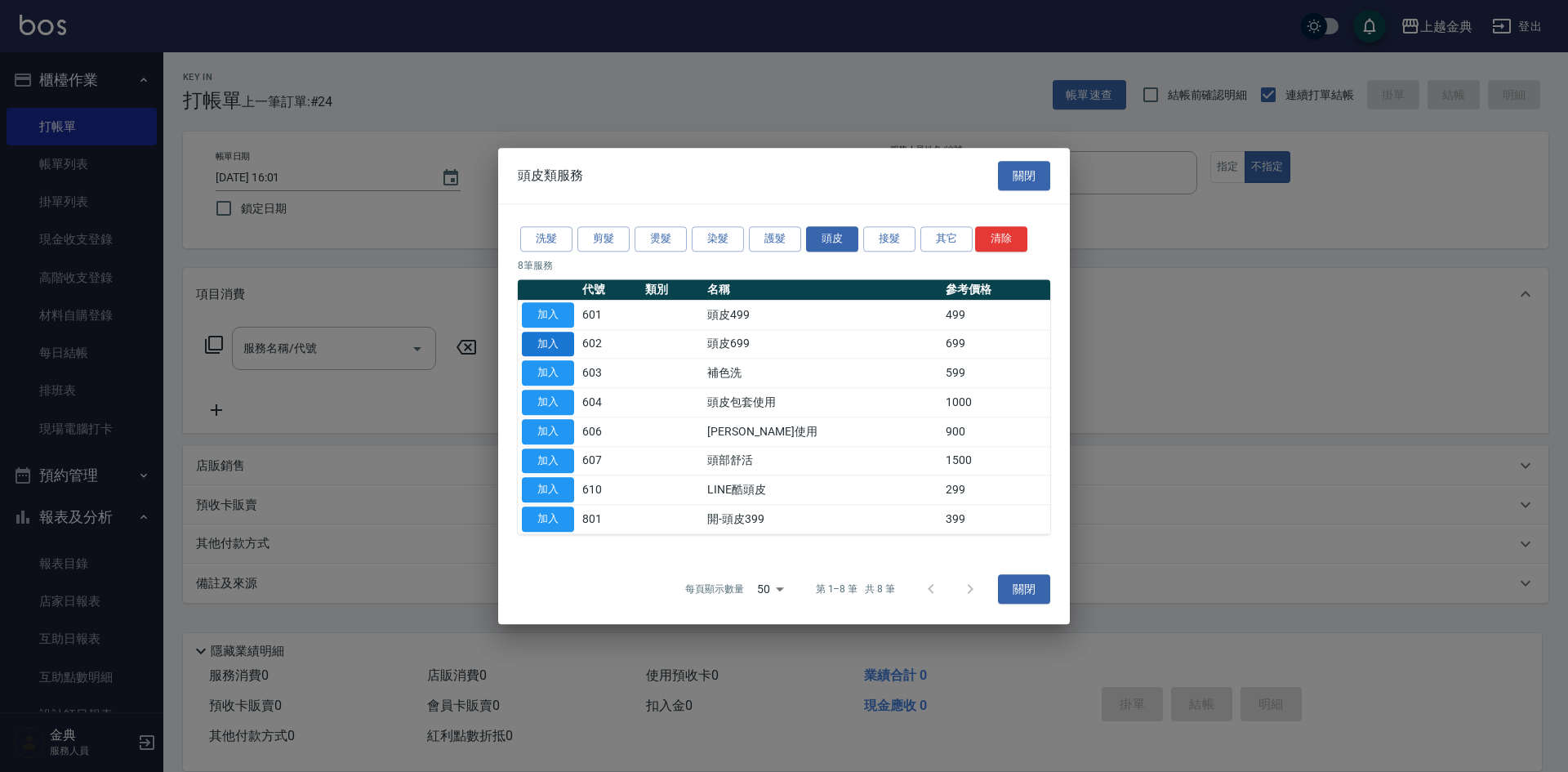
click at [556, 352] on button "加入" at bounding box center [547, 344] width 53 height 26
type input "頭皮699(602)"
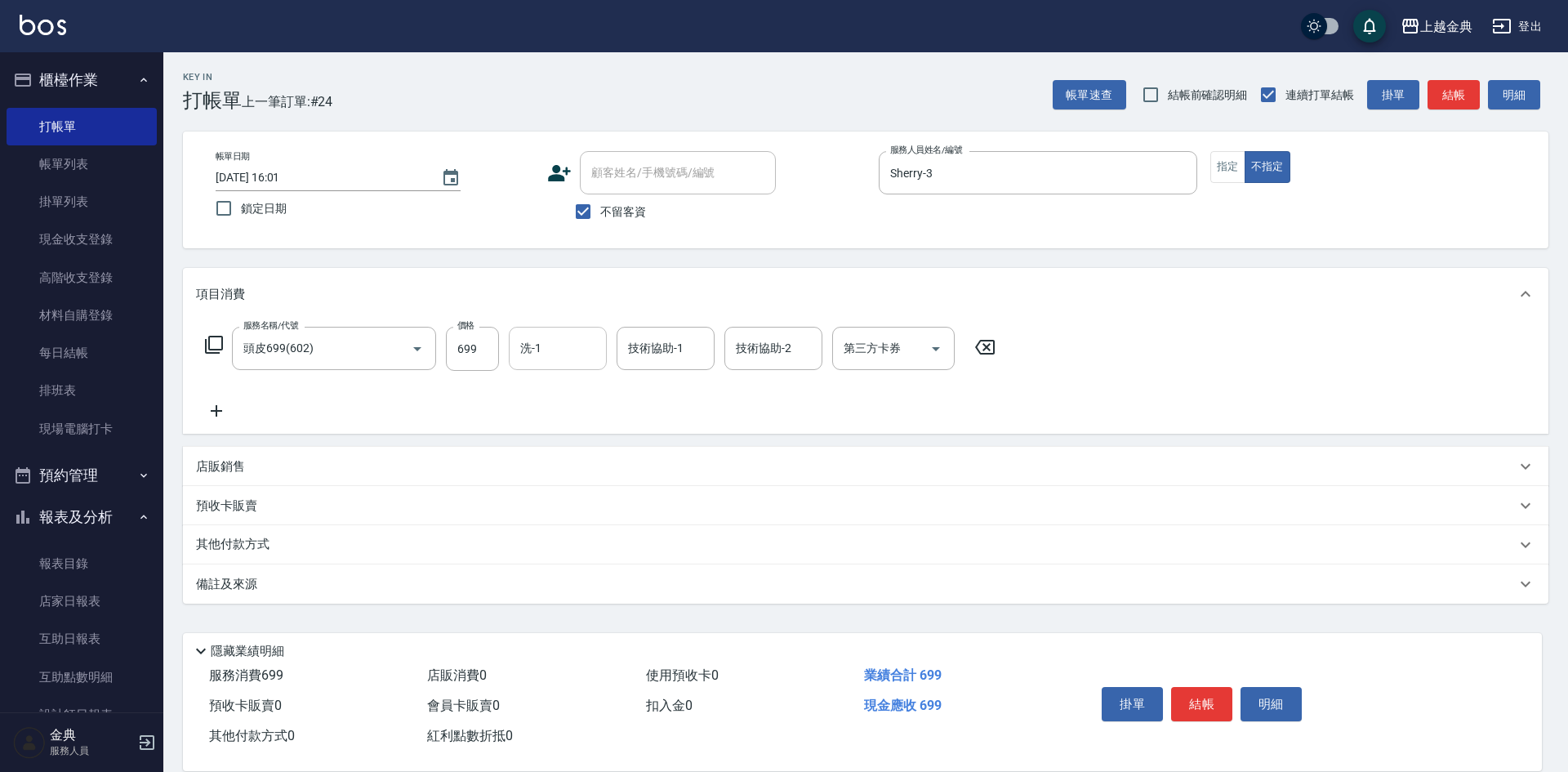
drag, startPoint x: 556, startPoint y: 322, endPoint x: 556, endPoint y: 345, distance: 23.0
click at [556, 344] on div "項目消費 服務名稱/代號 頭皮699(602) 服務名稱/代號 價格 699 價格 洗-1 洗-1 技術協助-1 技術協助-1 技術協助-2 技術協助-2 第…" at bounding box center [865, 350] width 1365 height 166
click at [556, 345] on input "洗-1" at bounding box center [557, 348] width 83 height 29
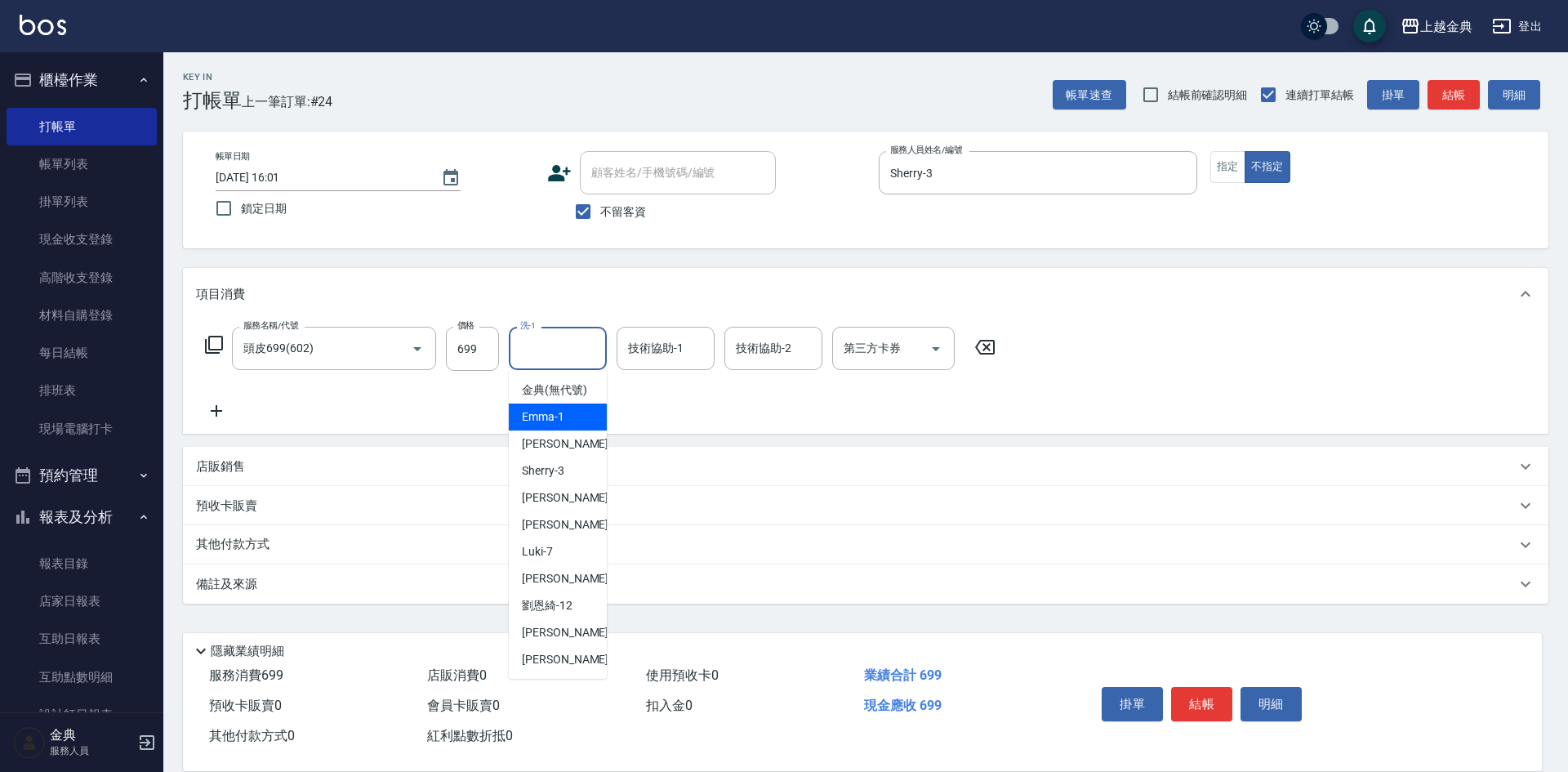
click at [571, 431] on div "Emma -1" at bounding box center [557, 417] width 98 height 27
type input "Emma-1"
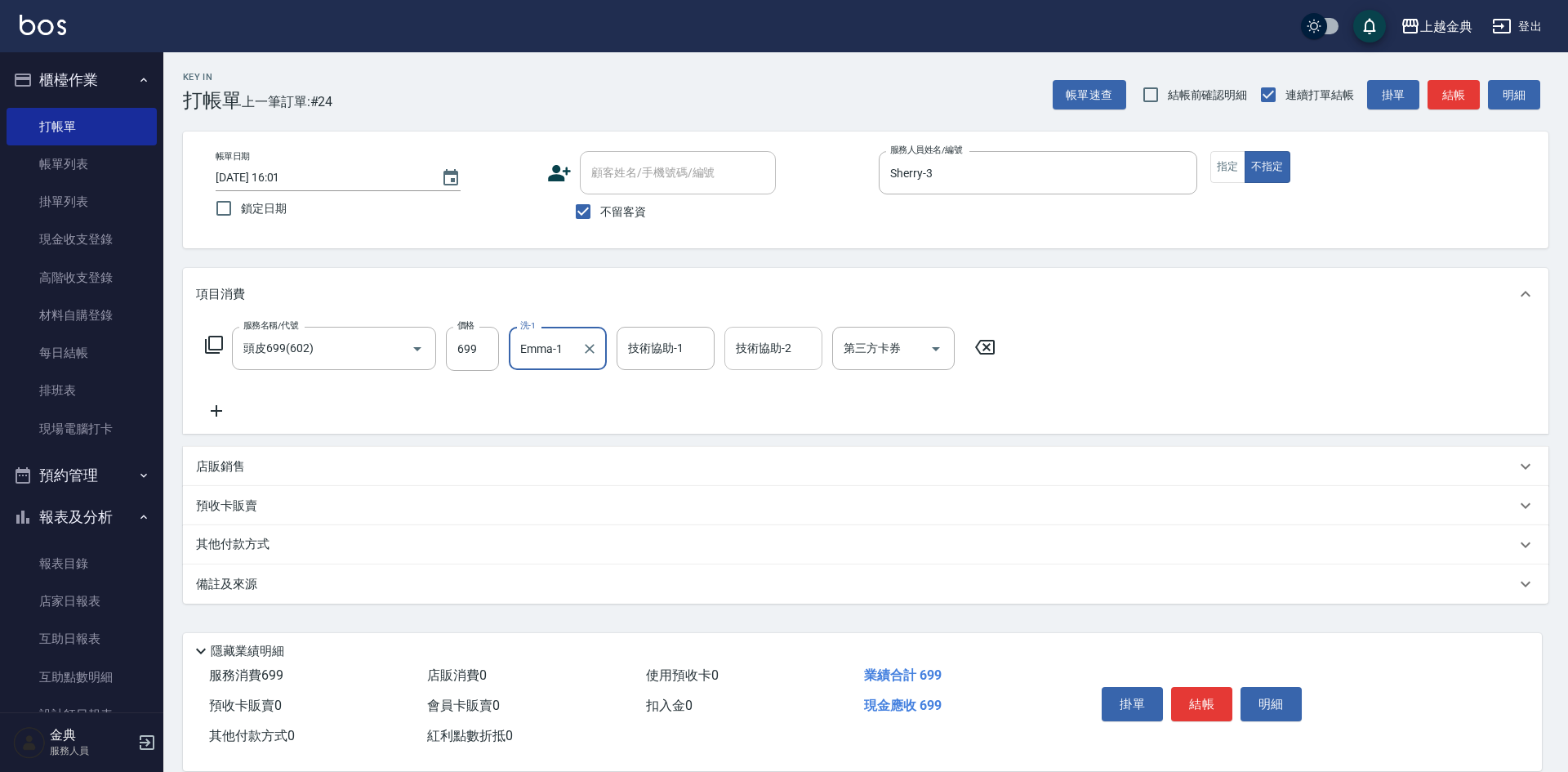
drag, startPoint x: 734, startPoint y: 325, endPoint x: 741, endPoint y: 331, distance: 9.2
click at [741, 331] on div "服務名稱/代號 頭皮699(602) 服務名稱/代號 價格 699 價格 洗-1 Emma-1 洗-1 技術協助-1 技術協助-1 技術協助-2 技術協助-2…" at bounding box center [865, 377] width 1365 height 113
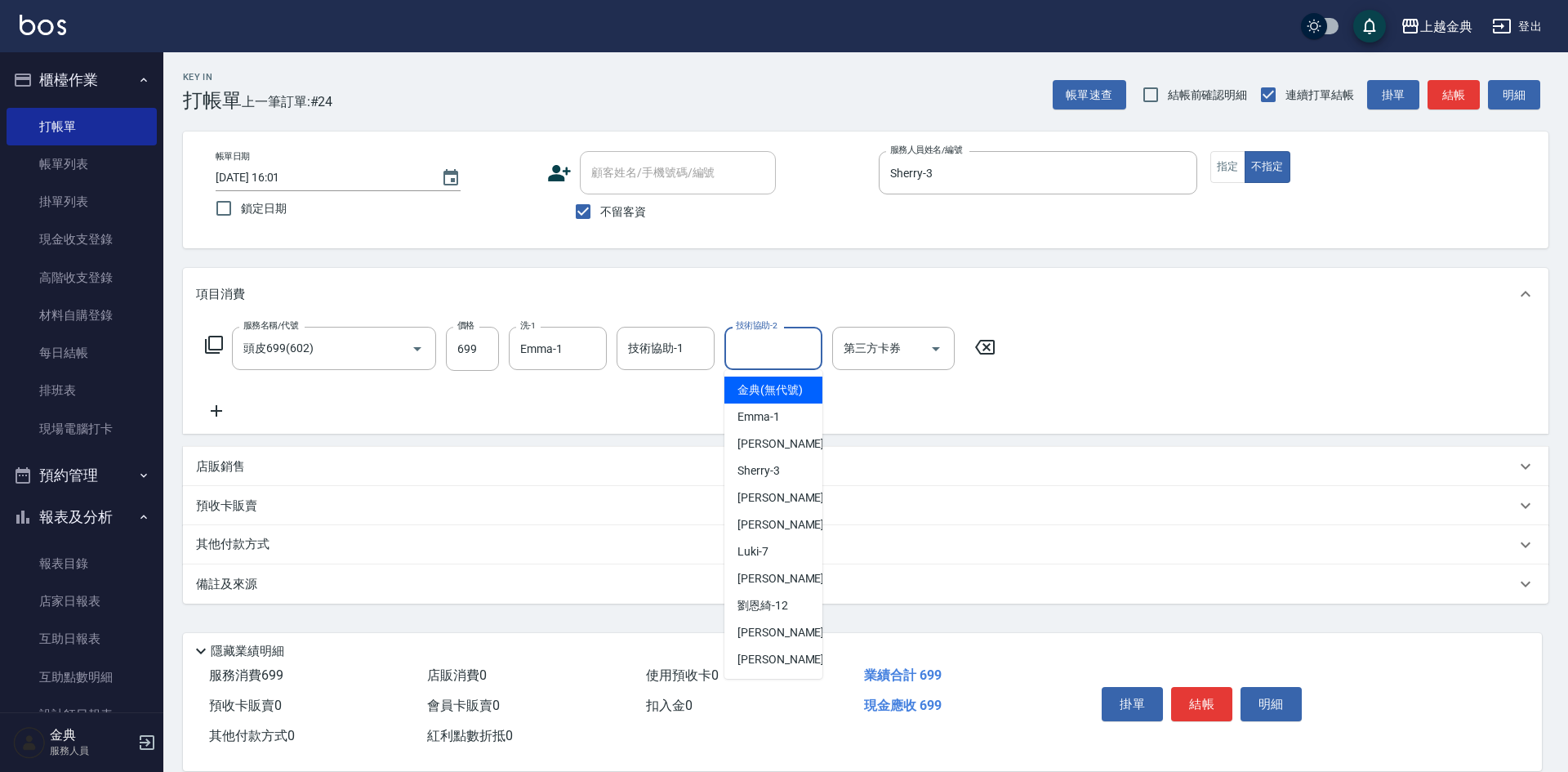
drag, startPoint x: 751, startPoint y: 344, endPoint x: 767, endPoint y: 405, distance: 63.1
click at [754, 349] on input "技術協助-2" at bounding box center [774, 348] width 83 height 29
click at [761, 479] on span "Sherry -3" at bounding box center [758, 470] width 43 height 17
type input "Sherry-3"
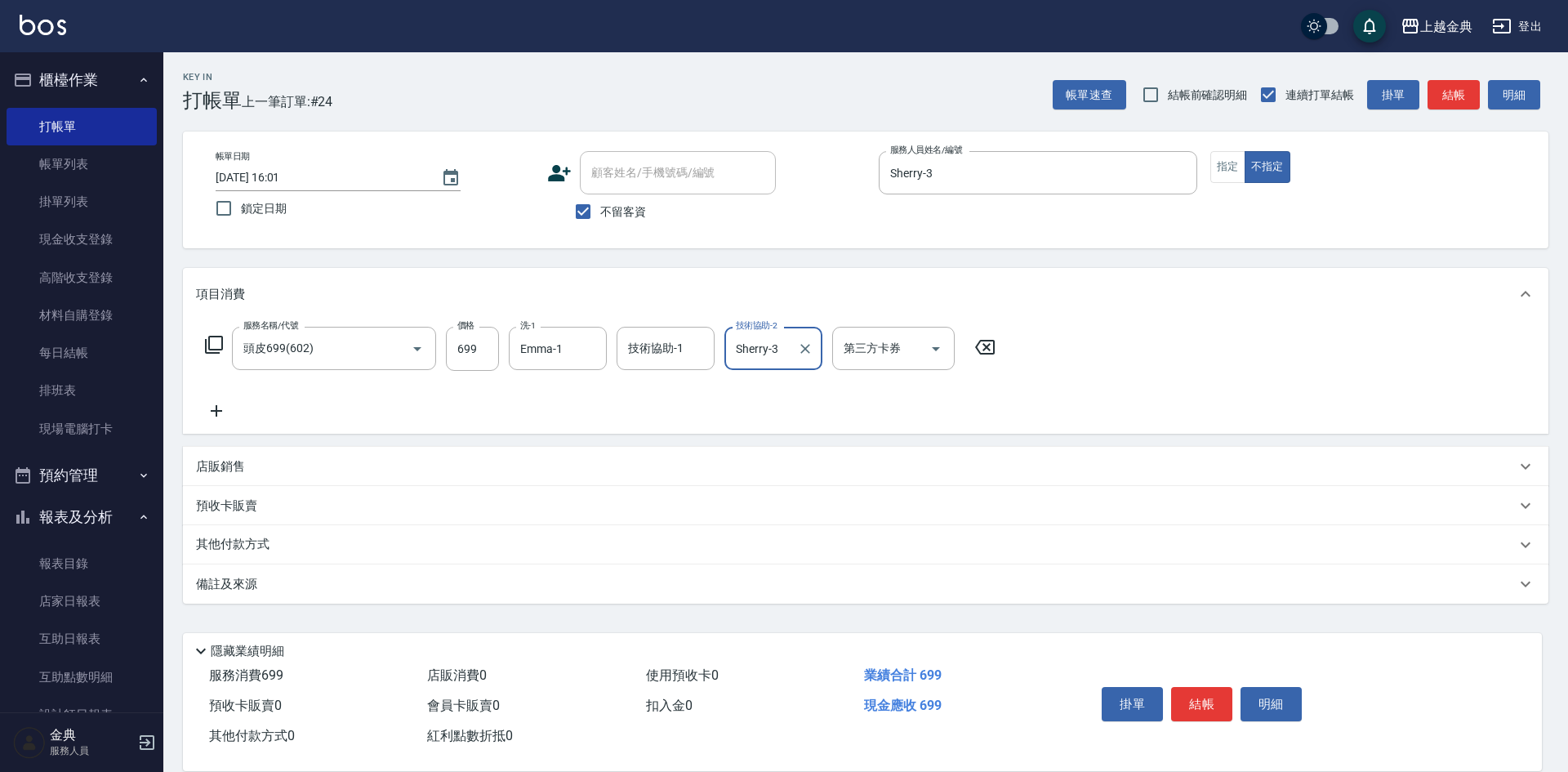
drag, startPoint x: 1192, startPoint y: 697, endPoint x: 1186, endPoint y: 670, distance: 27.7
click at [1192, 696] on button "結帳" at bounding box center [1202, 704] width 61 height 35
